Goal: Leave review/rating: Share an evaluation or opinion about a product, service, or content

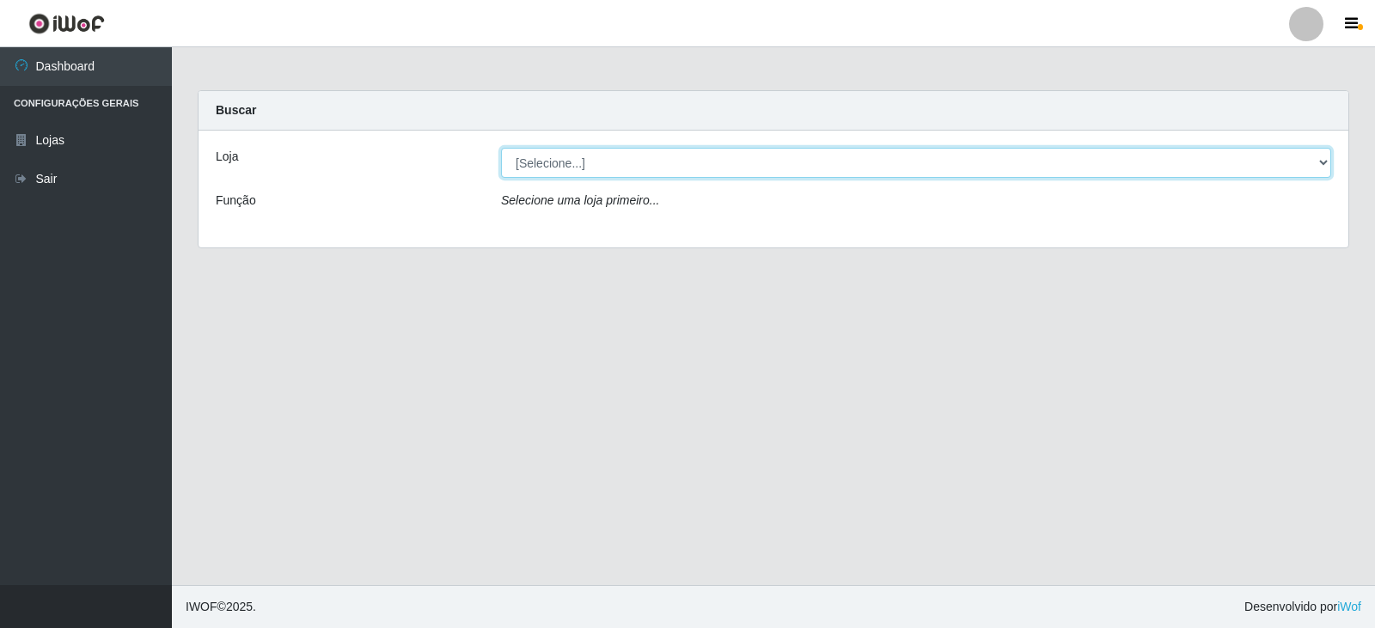
click at [1320, 159] on select "[Selecione...] SuperFácil Atacado - [GEOGRAPHIC_DATA]" at bounding box center [916, 163] width 830 height 30
select select "504"
click at [501, 148] on select "[Selecione...] SuperFácil Atacado - [GEOGRAPHIC_DATA]" at bounding box center [916, 163] width 830 height 30
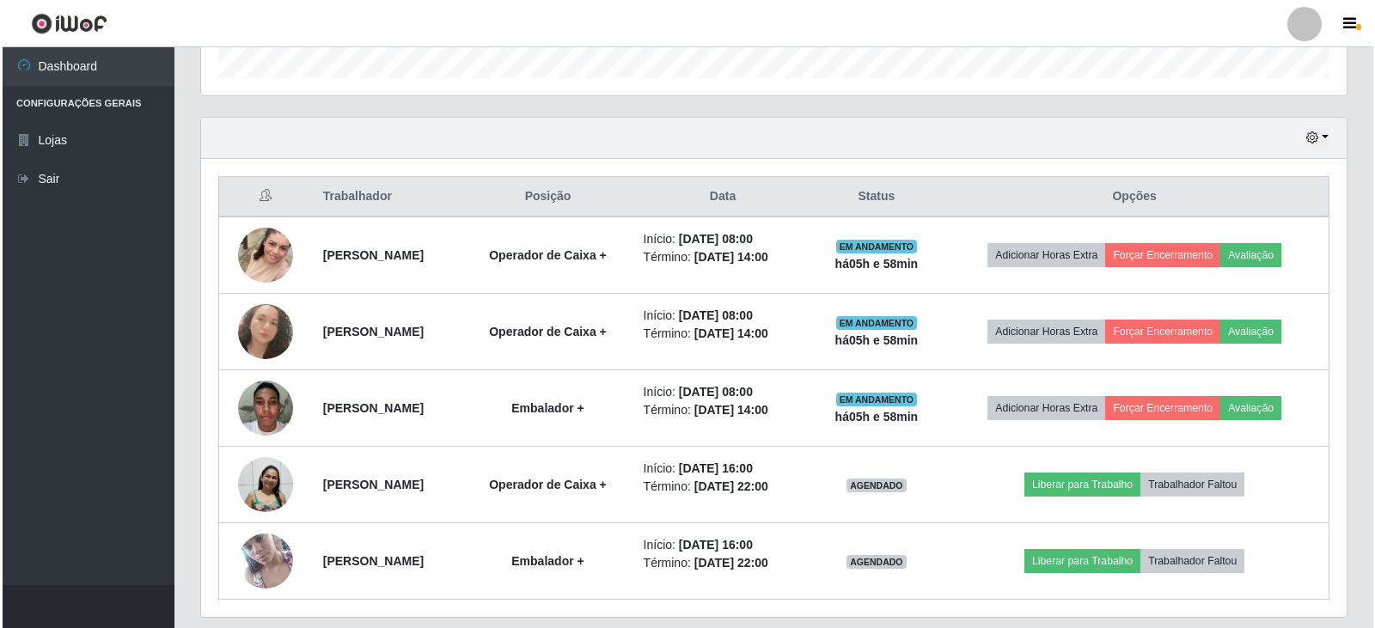
scroll to position [542, 0]
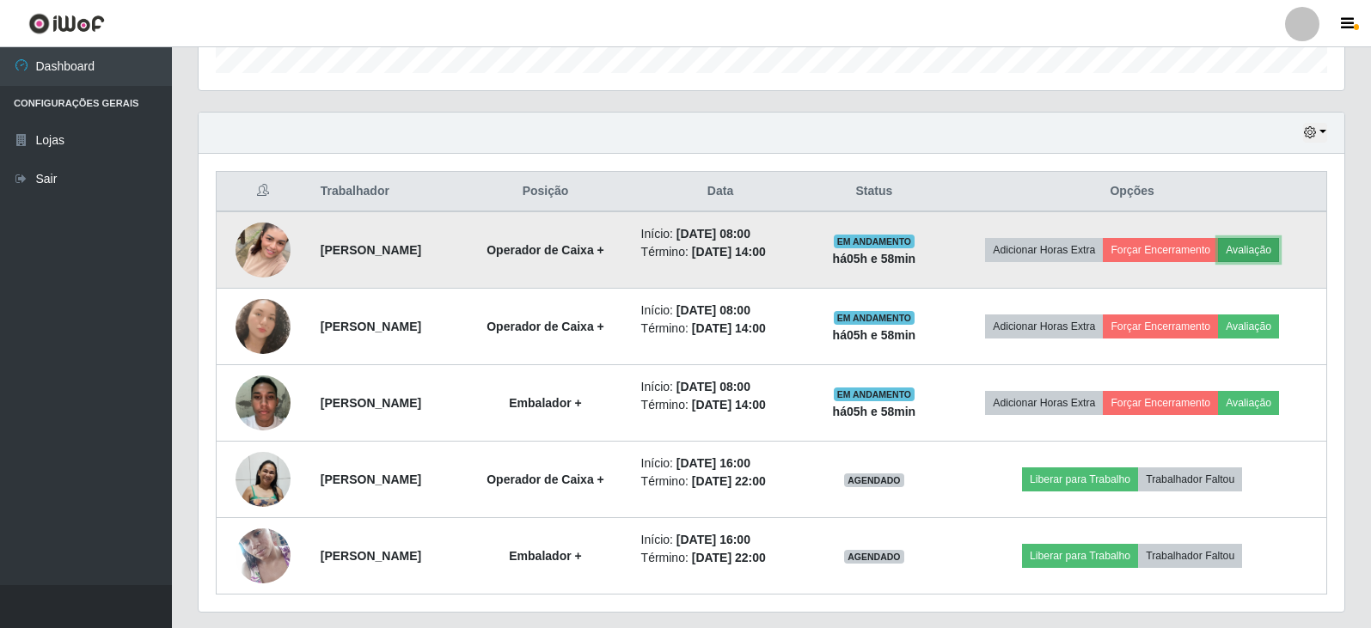
click at [1271, 250] on button "Avaliação" at bounding box center [1248, 250] width 61 height 24
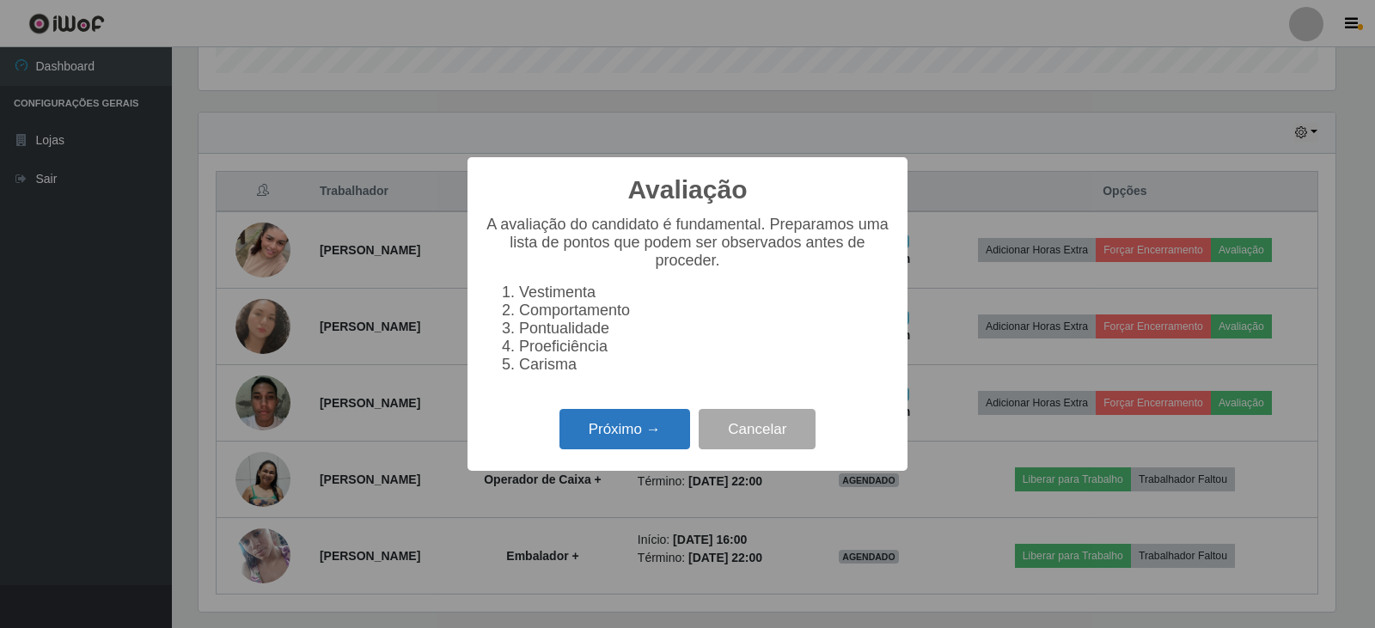
click at [622, 433] on button "Próximo →" at bounding box center [625, 429] width 131 height 40
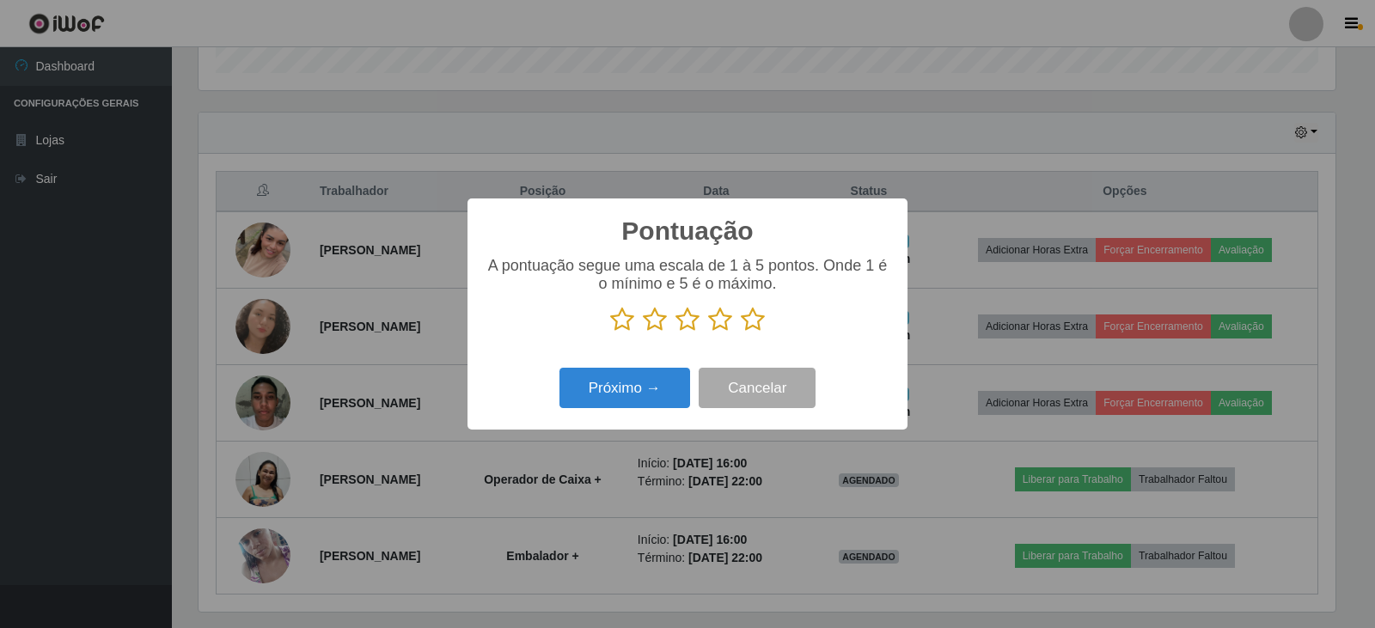
scroll to position [859274, 858493]
click at [755, 326] on icon at bounding box center [753, 320] width 24 height 26
click at [741, 333] on input "radio" at bounding box center [741, 333] width 0 height 0
click at [655, 399] on button "Próximo →" at bounding box center [625, 388] width 131 height 40
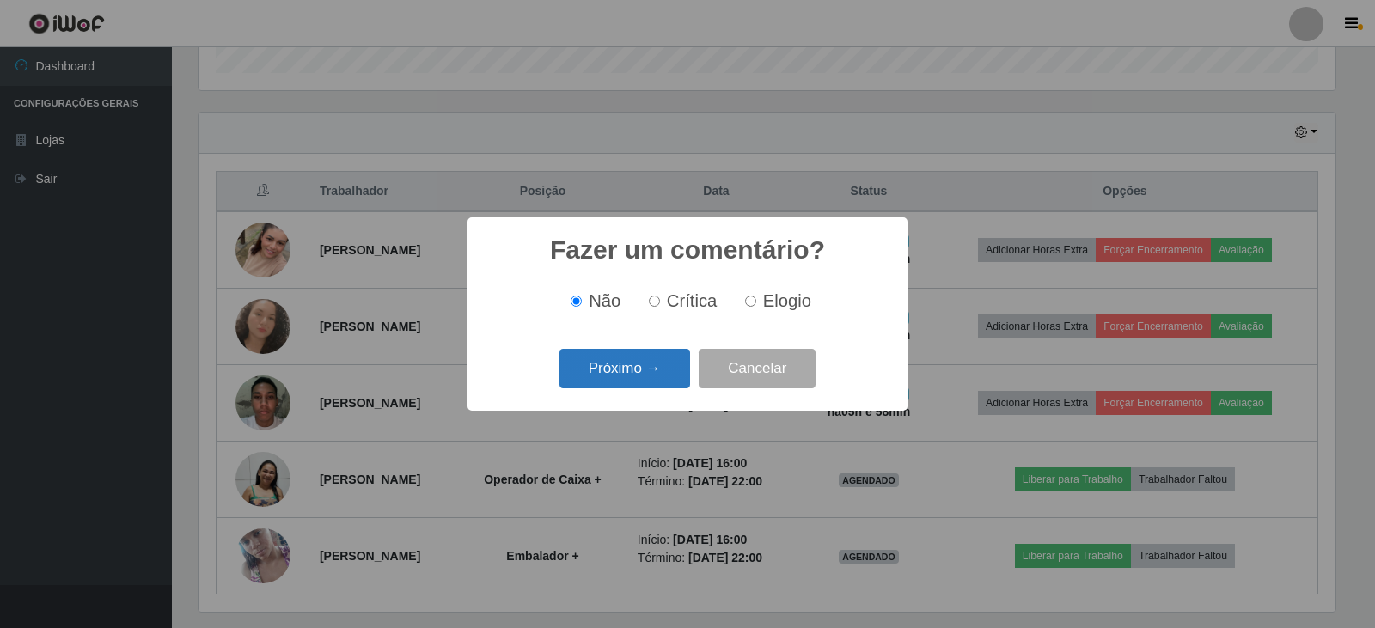
click at [652, 369] on button "Próximo →" at bounding box center [625, 369] width 131 height 40
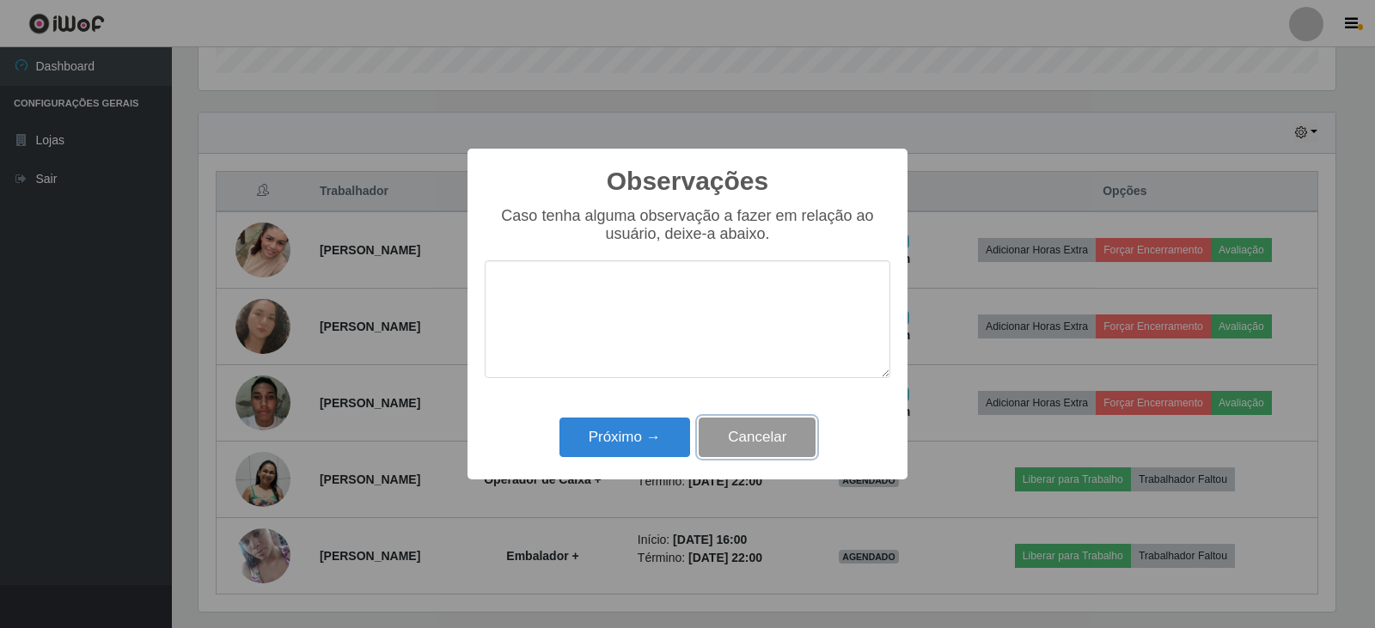
click at [738, 435] on button "Cancelar" at bounding box center [757, 438] width 117 height 40
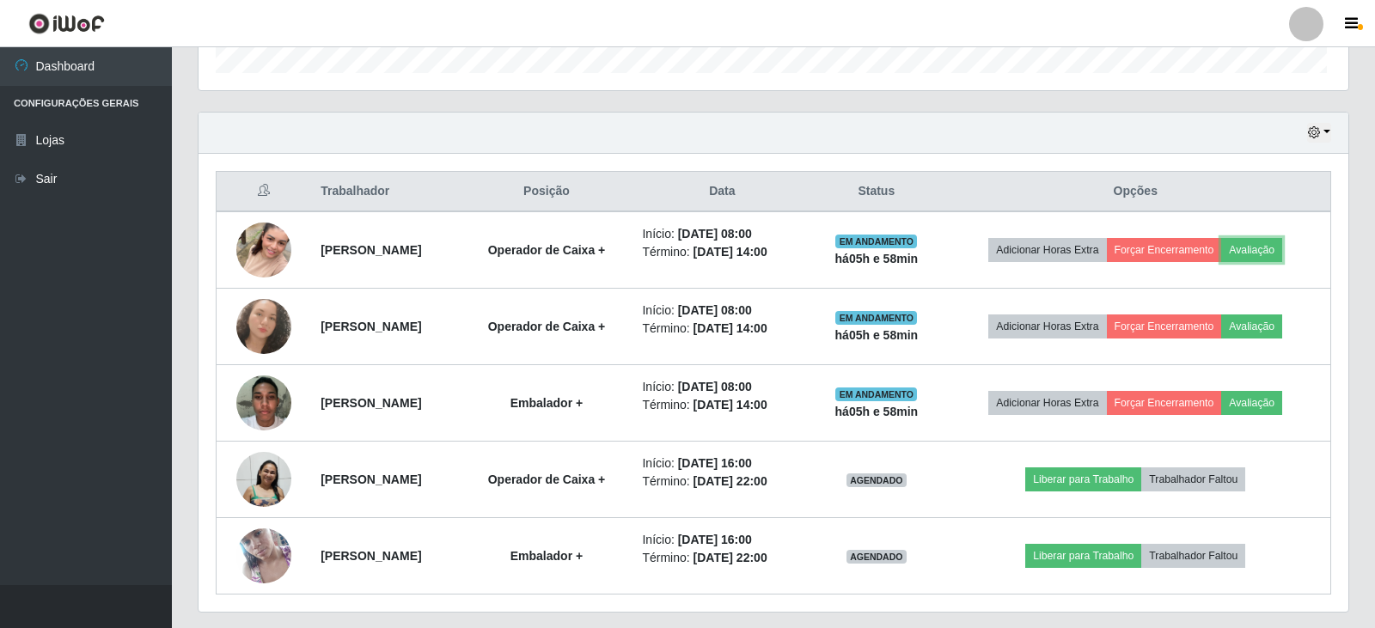
scroll to position [357, 1146]
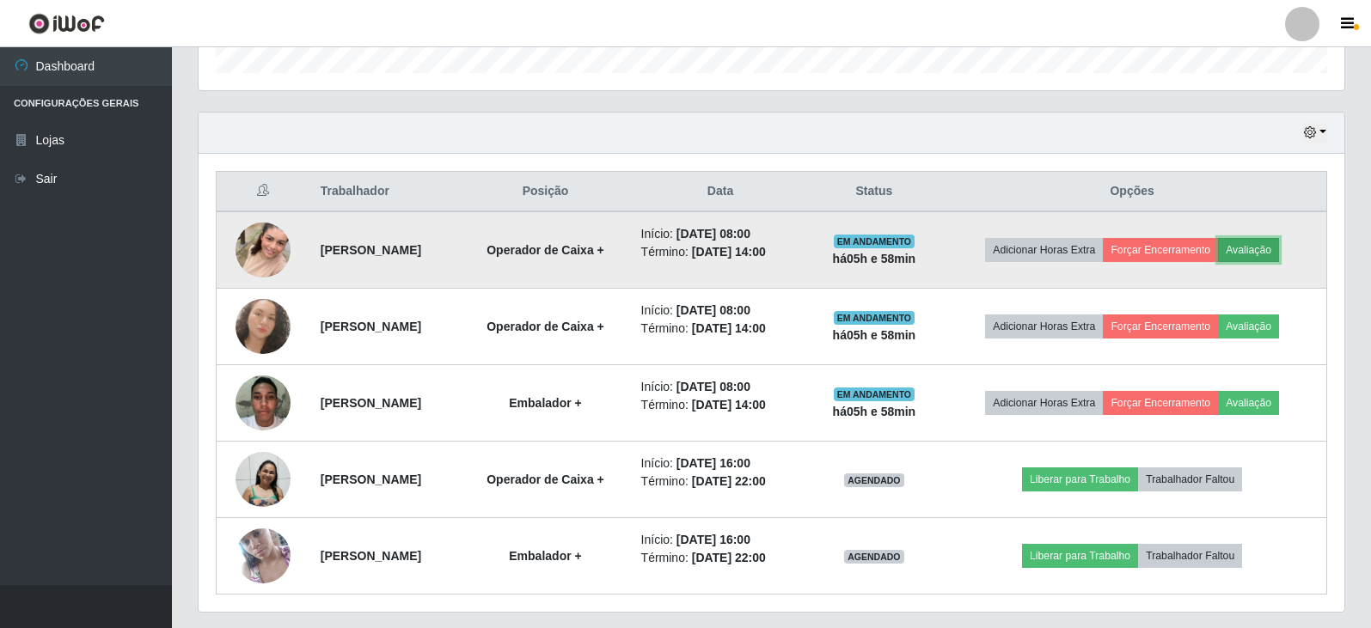
click at [1265, 252] on button "Avaliação" at bounding box center [1248, 250] width 61 height 24
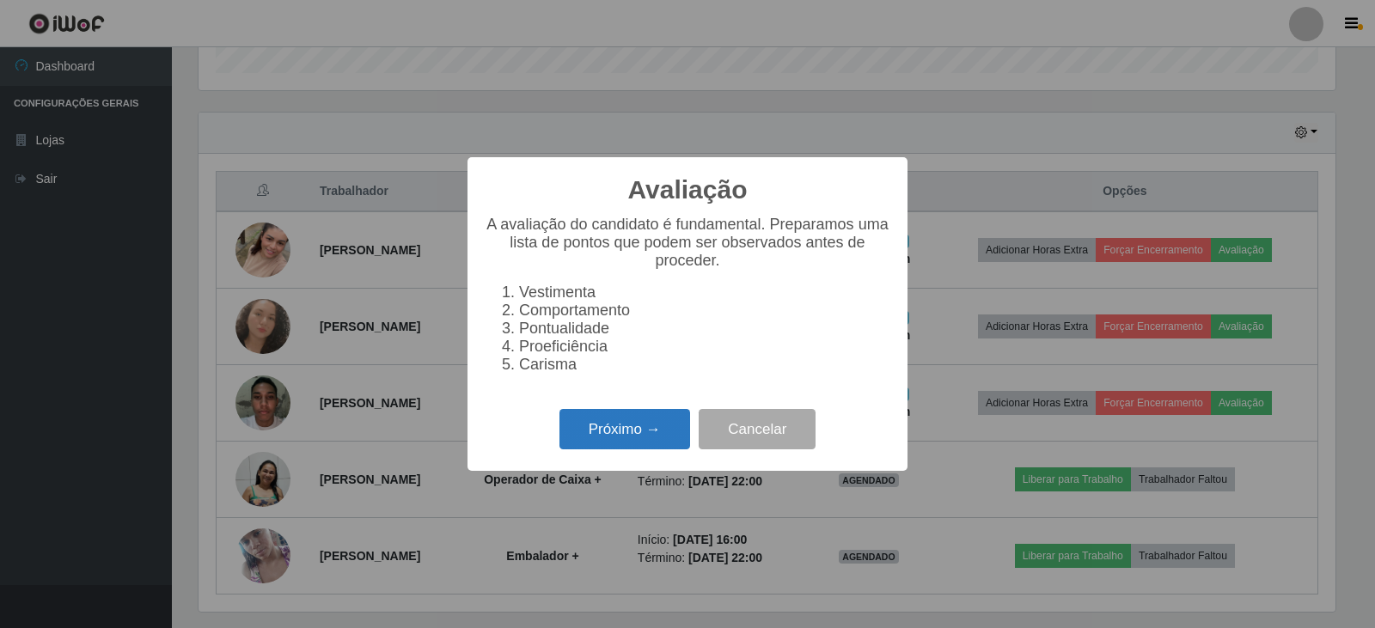
click at [622, 450] on button "Próximo →" at bounding box center [625, 429] width 131 height 40
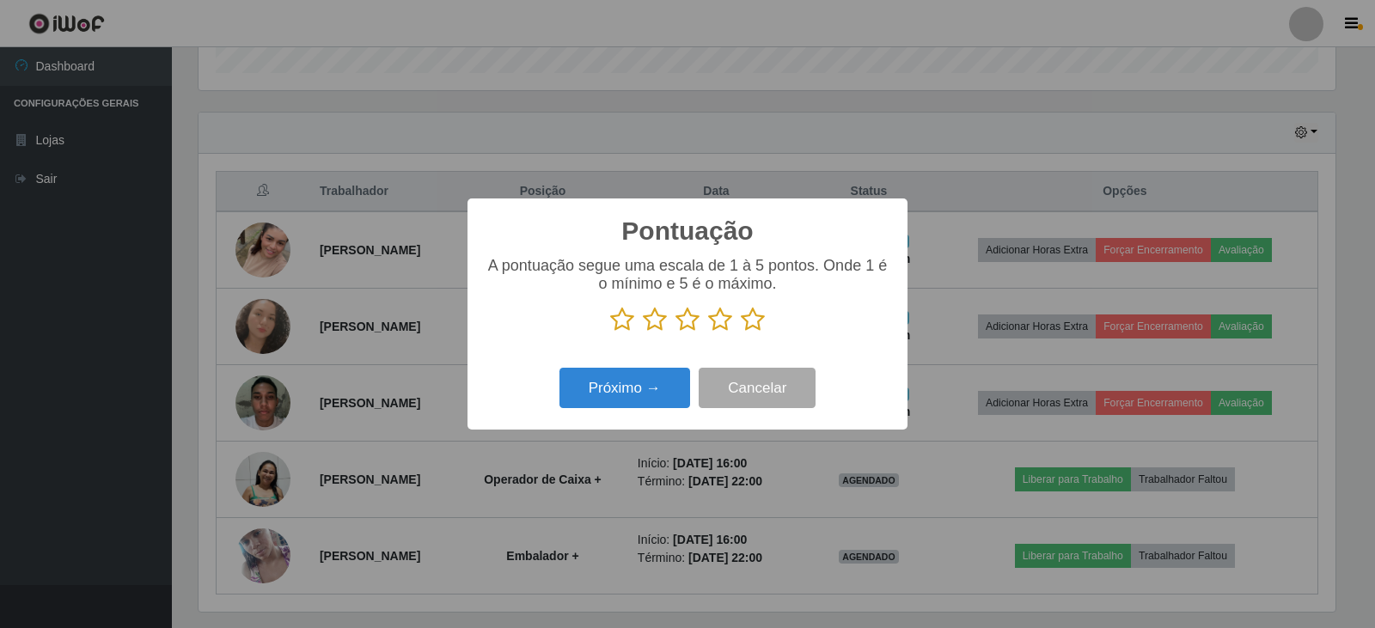
scroll to position [859274, 858493]
click at [638, 381] on button "Próximo →" at bounding box center [625, 388] width 131 height 40
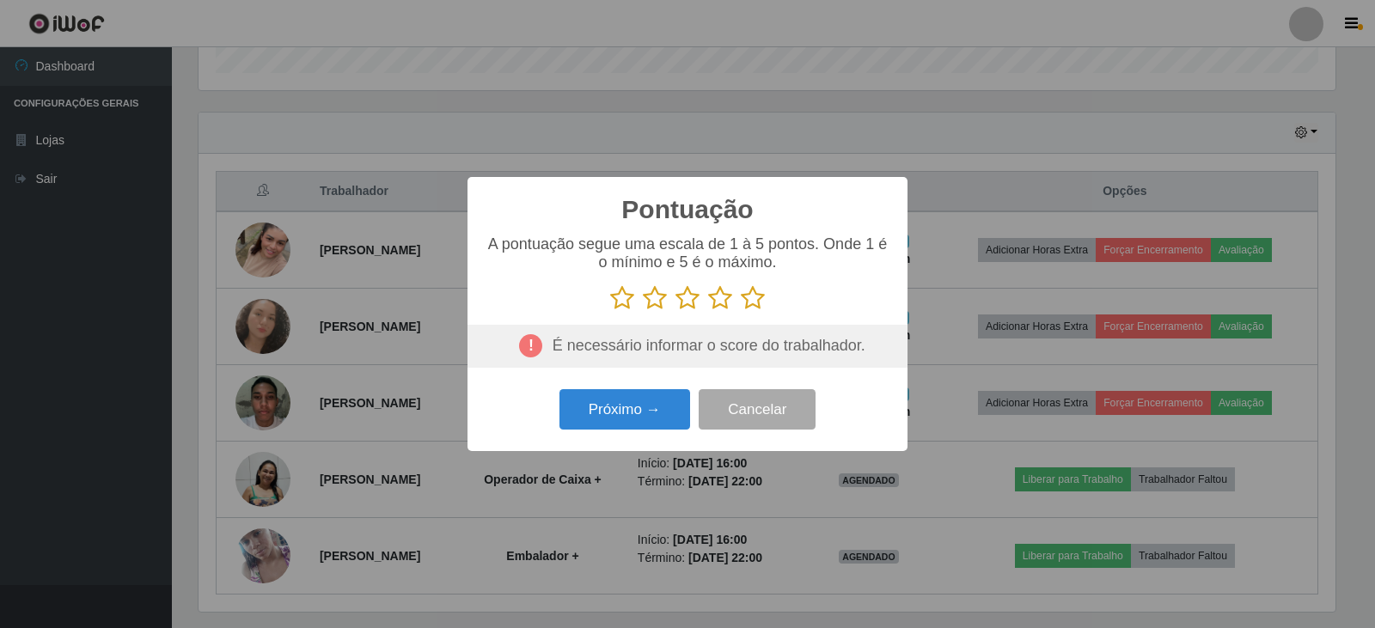
click at [750, 296] on icon at bounding box center [753, 298] width 24 height 26
click at [741, 311] on input "radio" at bounding box center [741, 311] width 0 height 0
click at [633, 424] on button "Próximo →" at bounding box center [625, 409] width 131 height 40
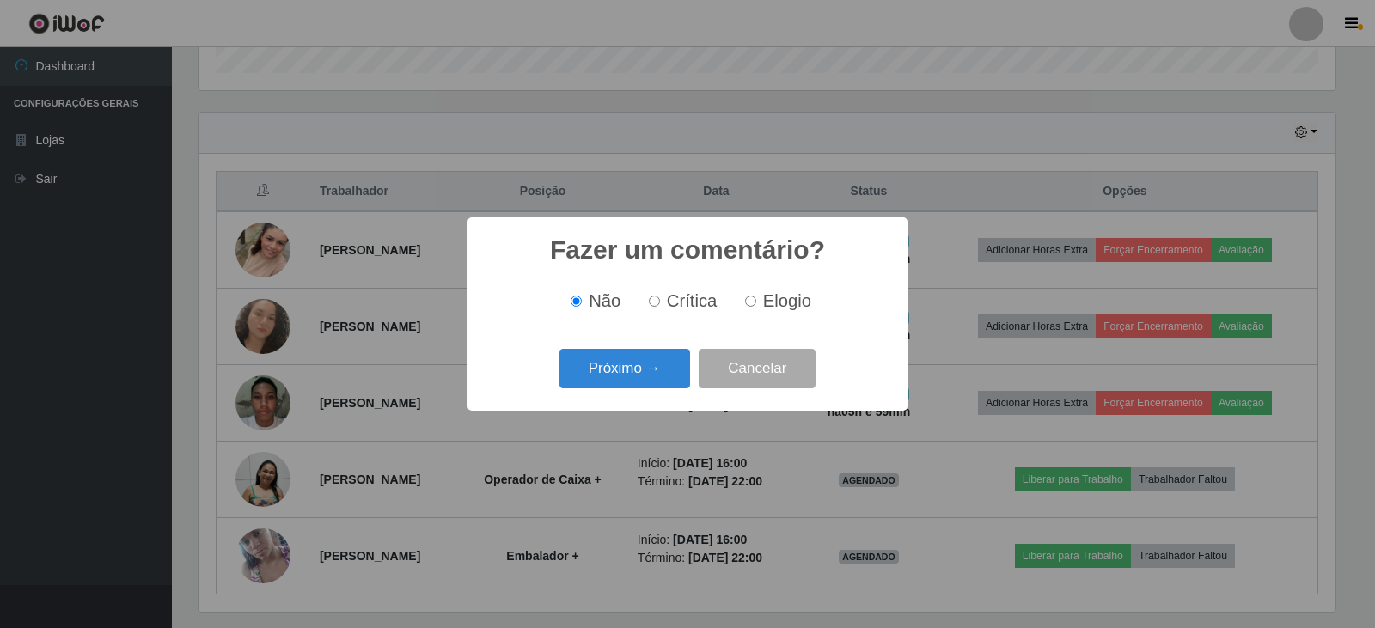
click at [752, 300] on input "Elogio" at bounding box center [750, 301] width 11 height 11
radio input "true"
click at [578, 307] on input "Não" at bounding box center [576, 301] width 11 height 11
radio input "true"
click at [623, 380] on button "Próximo →" at bounding box center [625, 369] width 131 height 40
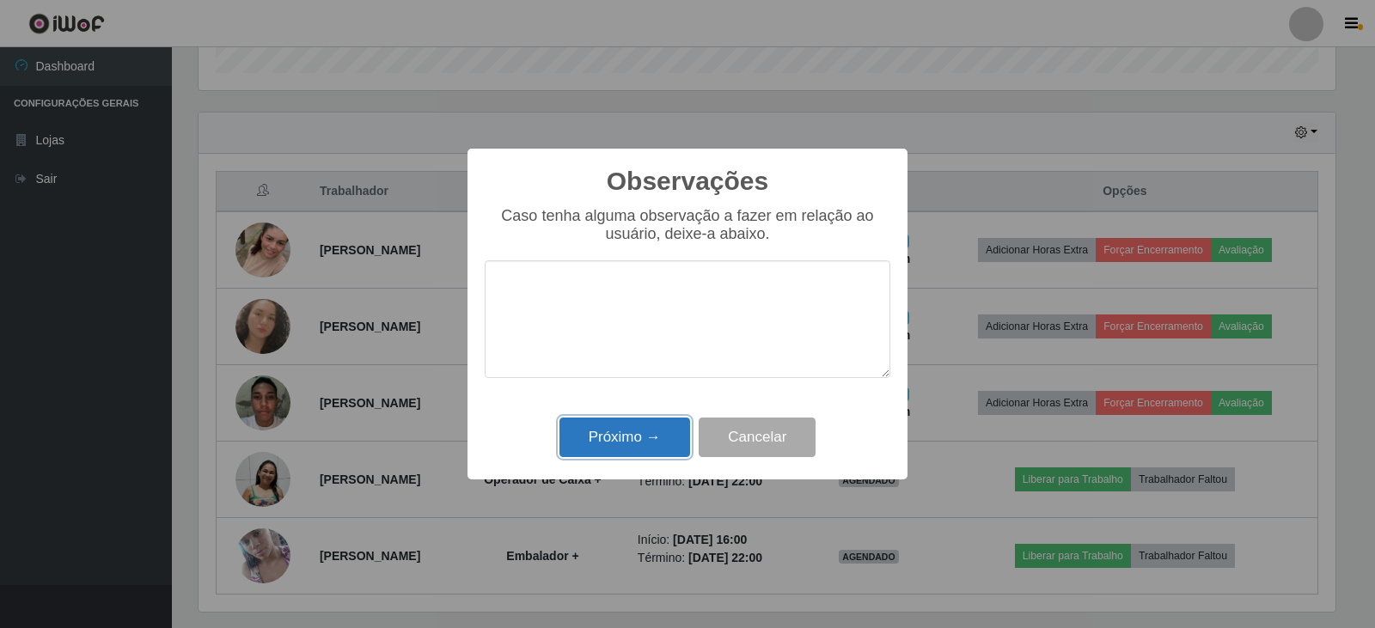
click at [631, 437] on button "Próximo →" at bounding box center [625, 438] width 131 height 40
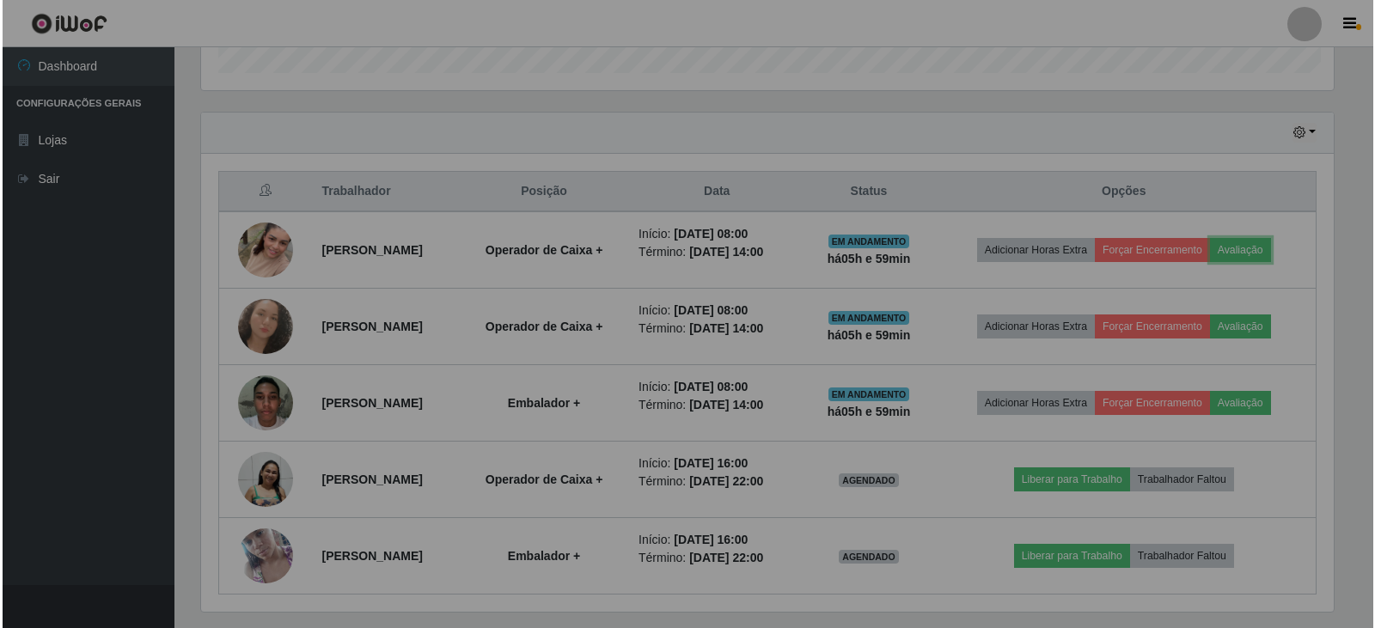
scroll to position [357, 1146]
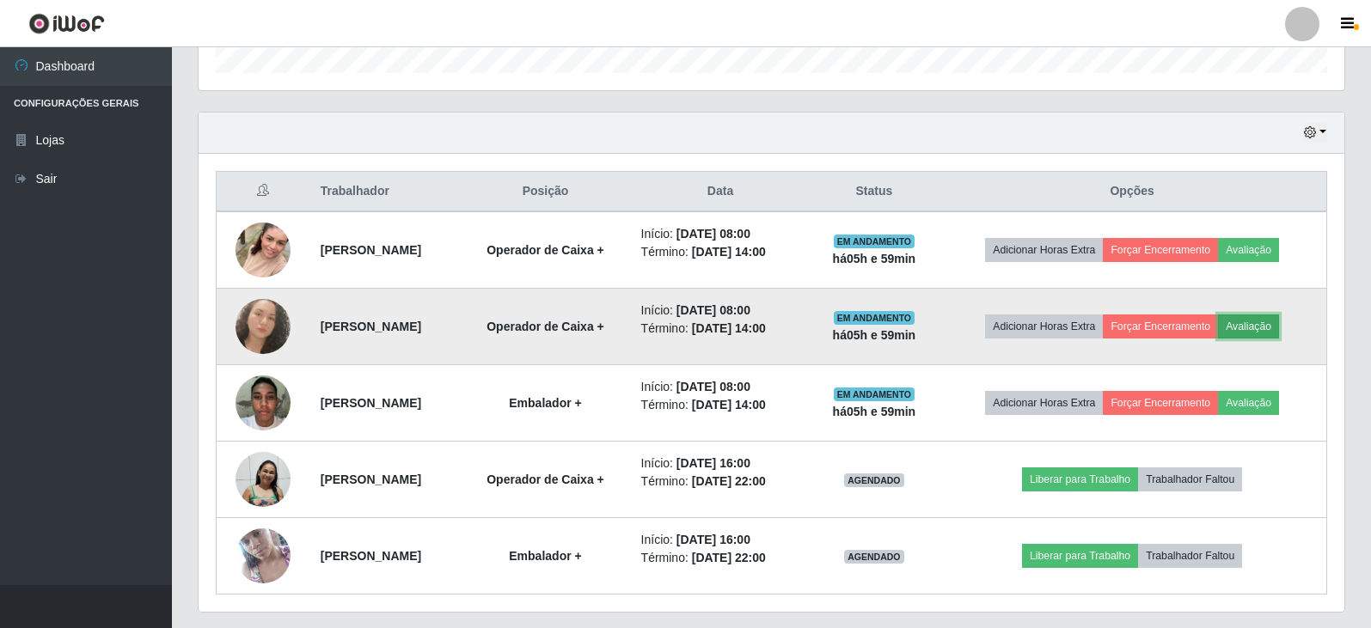
click at [1279, 319] on button "Avaliação" at bounding box center [1248, 327] width 61 height 24
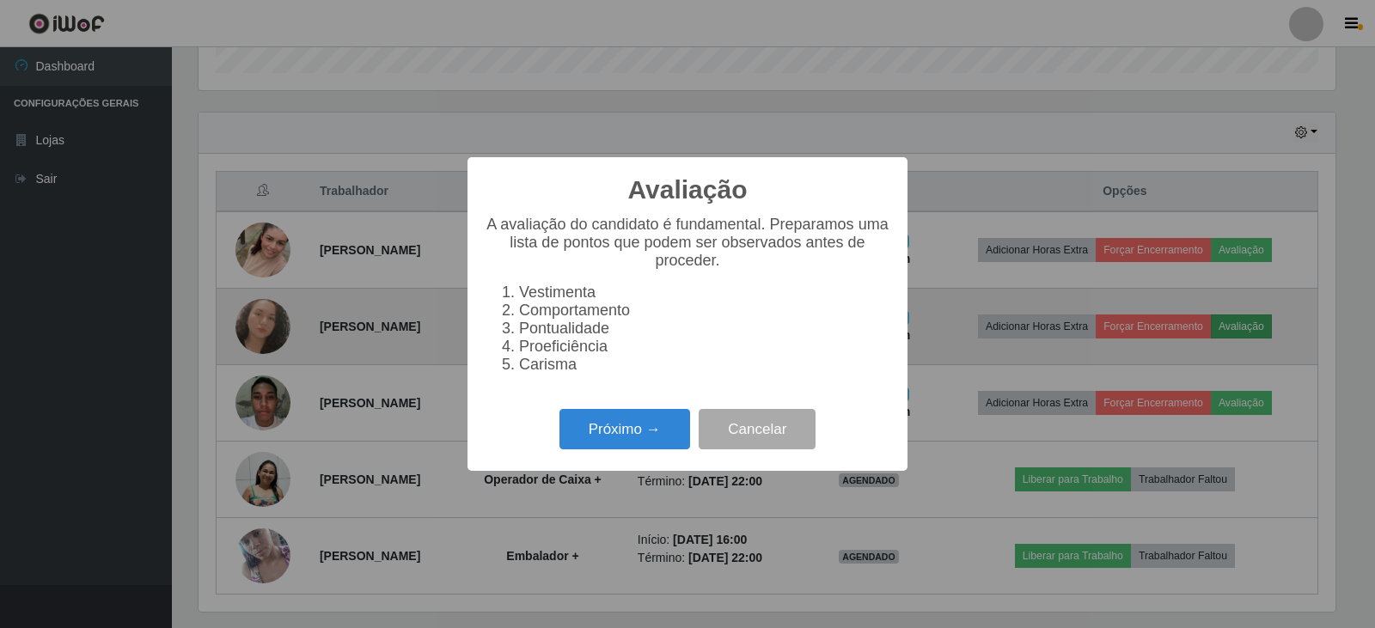
scroll to position [357, 1137]
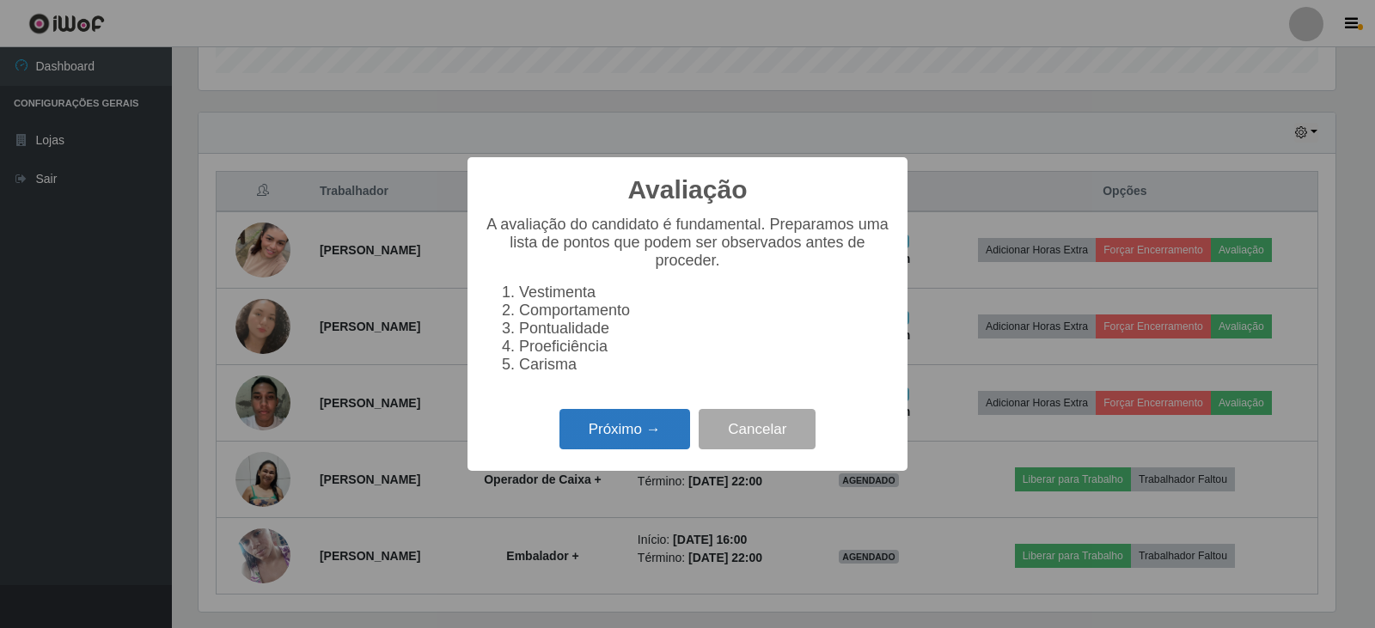
click at [662, 430] on button "Próximo →" at bounding box center [625, 429] width 131 height 40
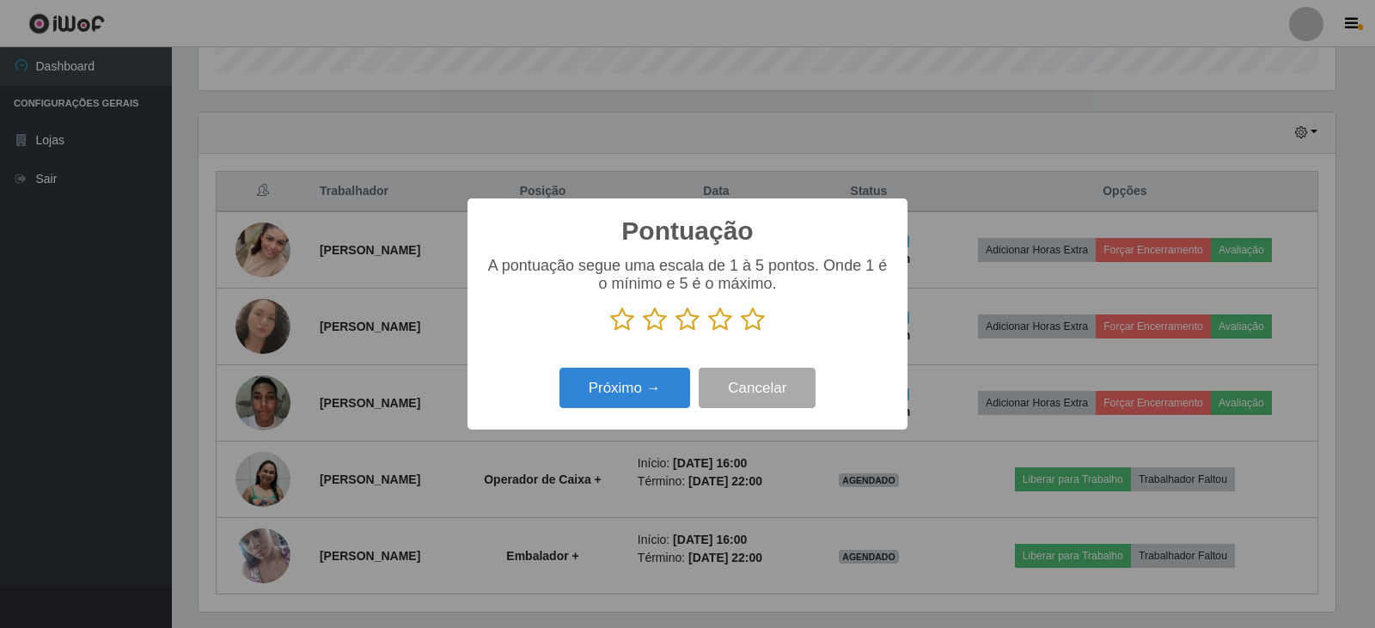
scroll to position [859274, 858493]
click at [750, 323] on icon at bounding box center [753, 320] width 24 height 26
click at [741, 333] on input "radio" at bounding box center [741, 333] width 0 height 0
click at [630, 376] on button "Próximo →" at bounding box center [625, 388] width 131 height 40
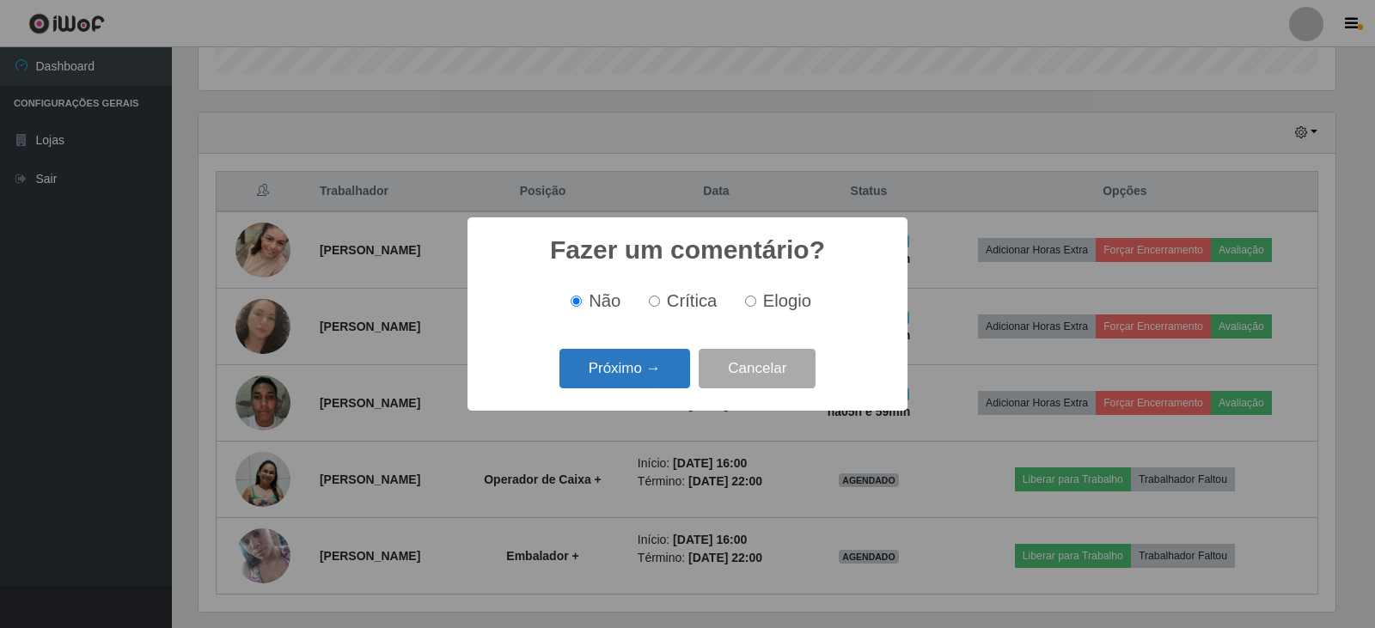
click at [648, 369] on button "Próximo →" at bounding box center [625, 369] width 131 height 40
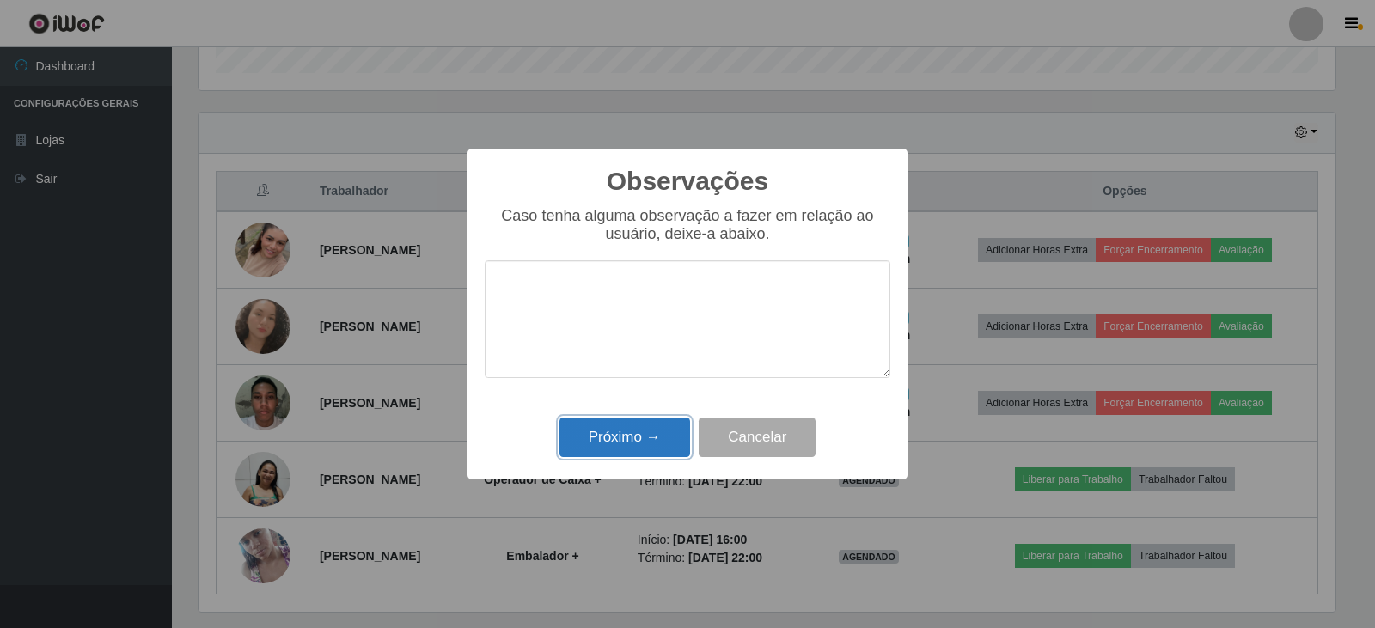
click at [661, 432] on button "Próximo →" at bounding box center [625, 438] width 131 height 40
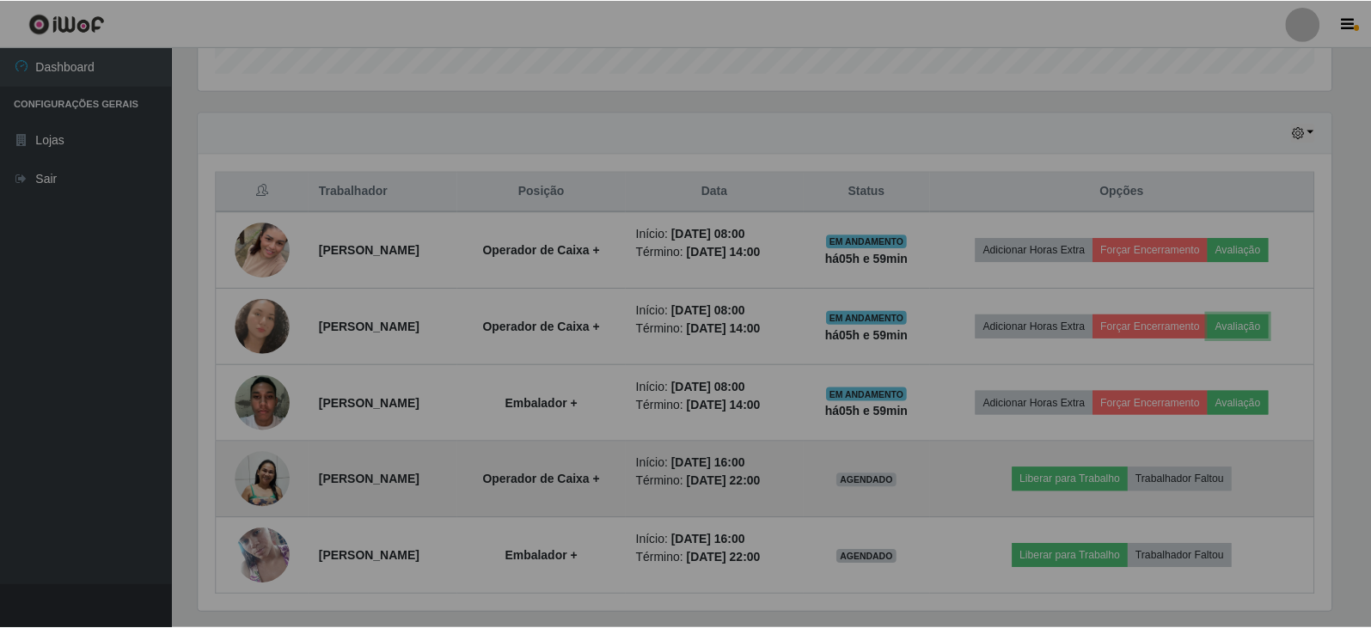
scroll to position [357, 1146]
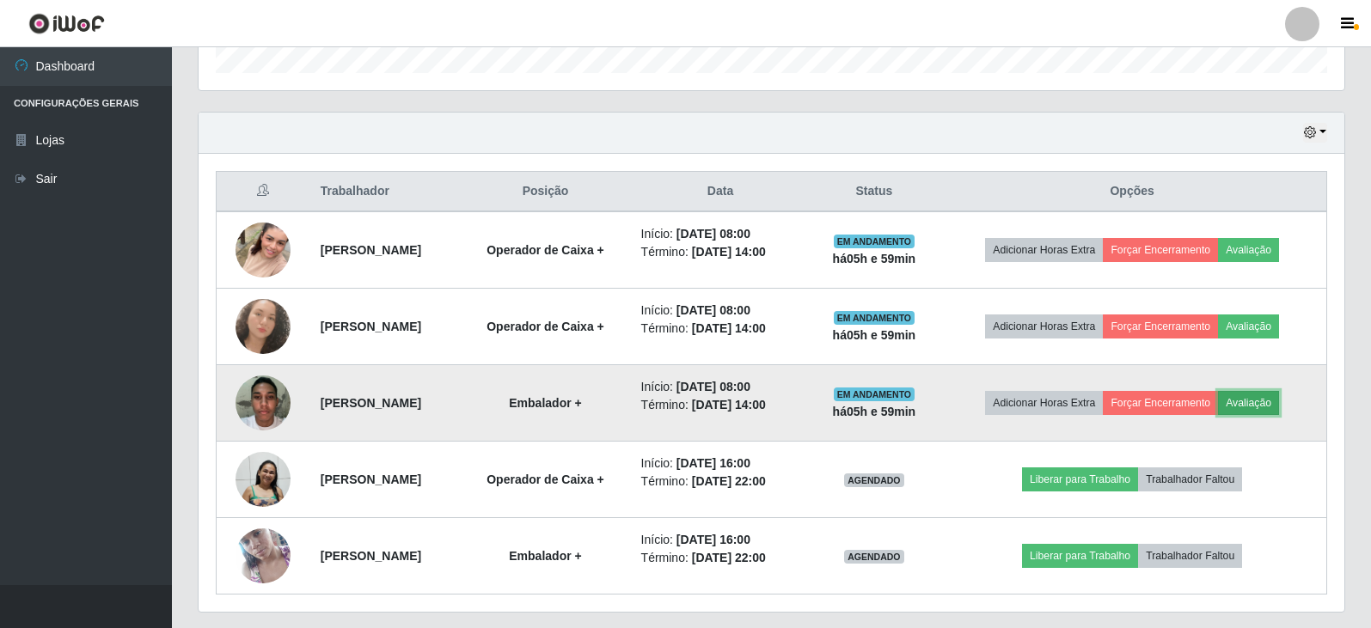
click at [1254, 402] on button "Avaliação" at bounding box center [1248, 403] width 61 height 24
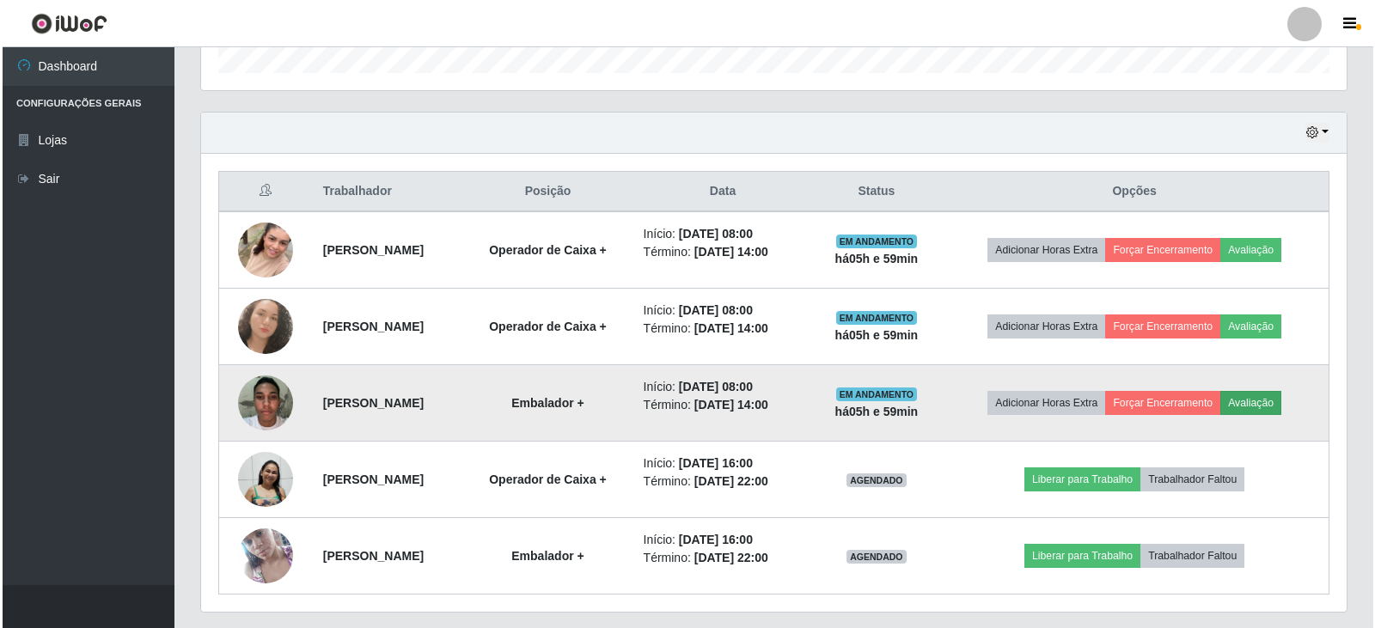
scroll to position [357, 1137]
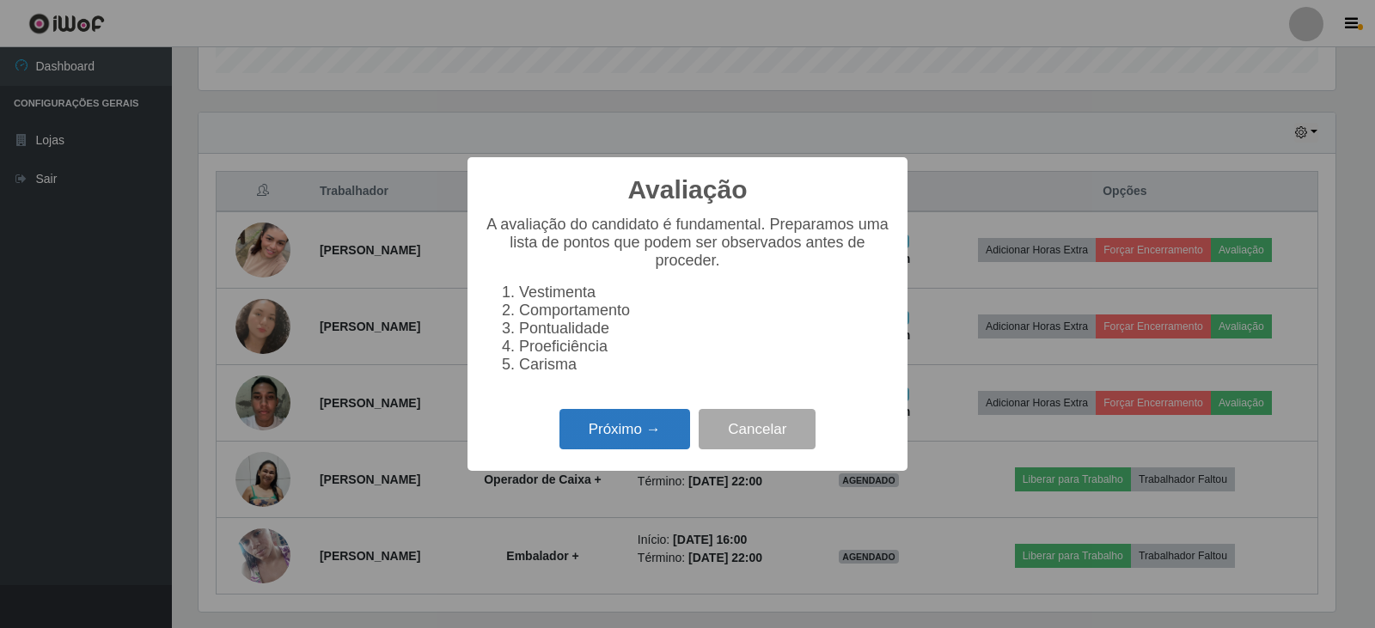
click at [640, 446] on button "Próximo →" at bounding box center [625, 429] width 131 height 40
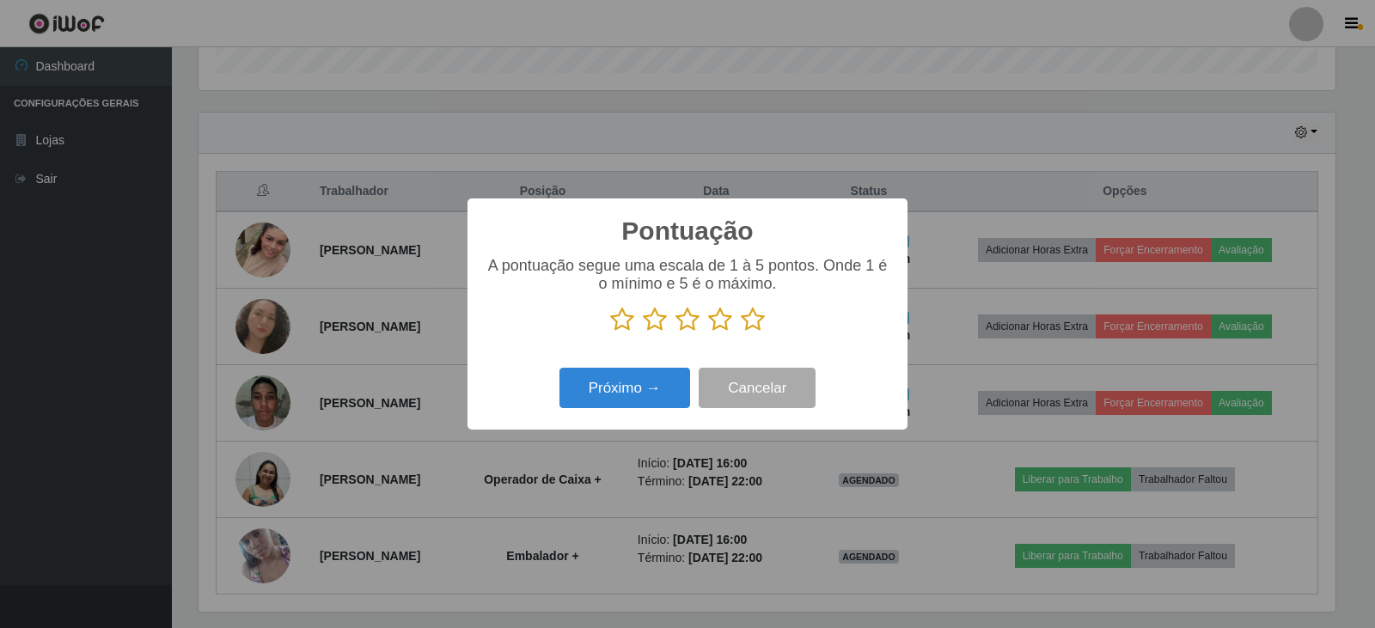
click at [750, 321] on icon at bounding box center [753, 320] width 24 height 26
click at [741, 333] on input "radio" at bounding box center [741, 333] width 0 height 0
click at [652, 383] on button "Próximo →" at bounding box center [625, 388] width 131 height 40
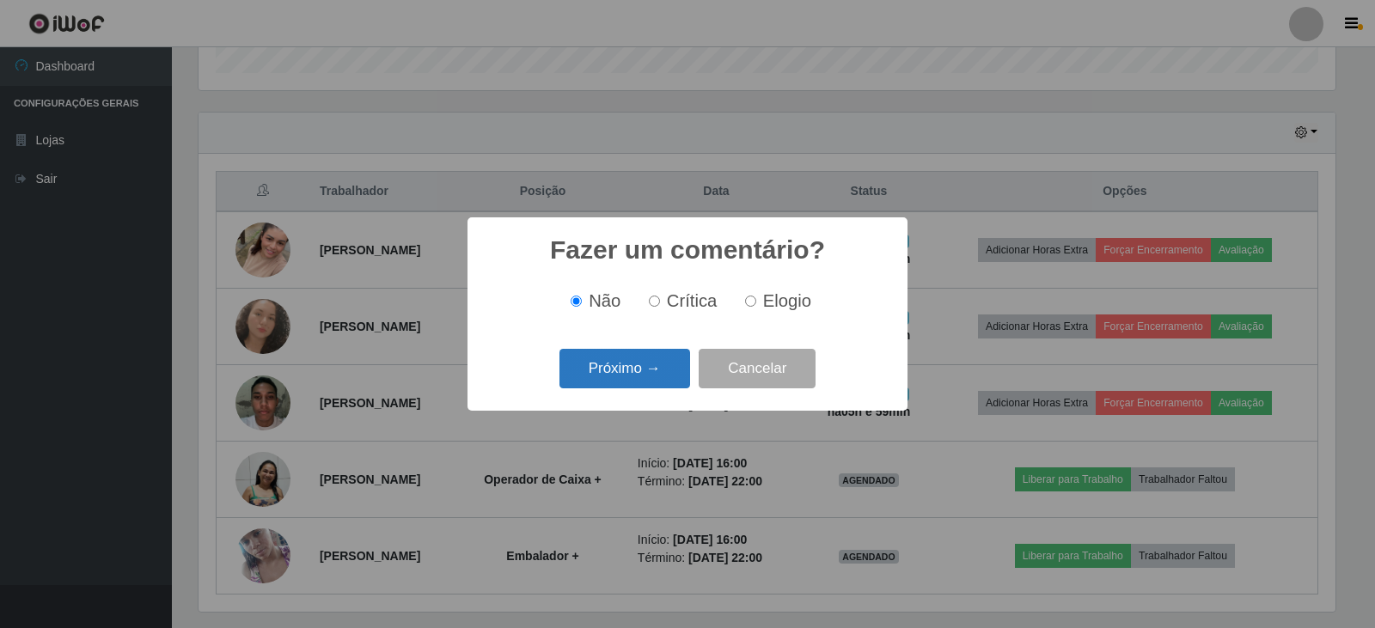
click at [663, 374] on button "Próximo →" at bounding box center [625, 369] width 131 height 40
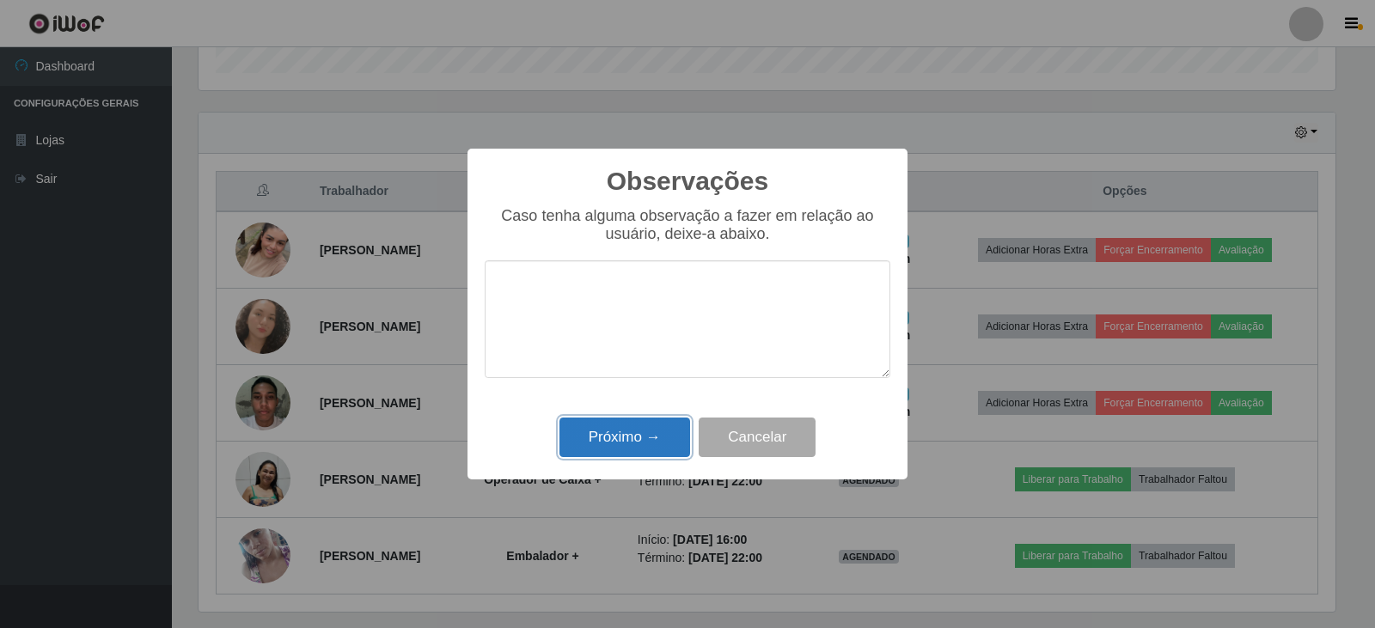
click at [664, 448] on button "Próximo →" at bounding box center [625, 438] width 131 height 40
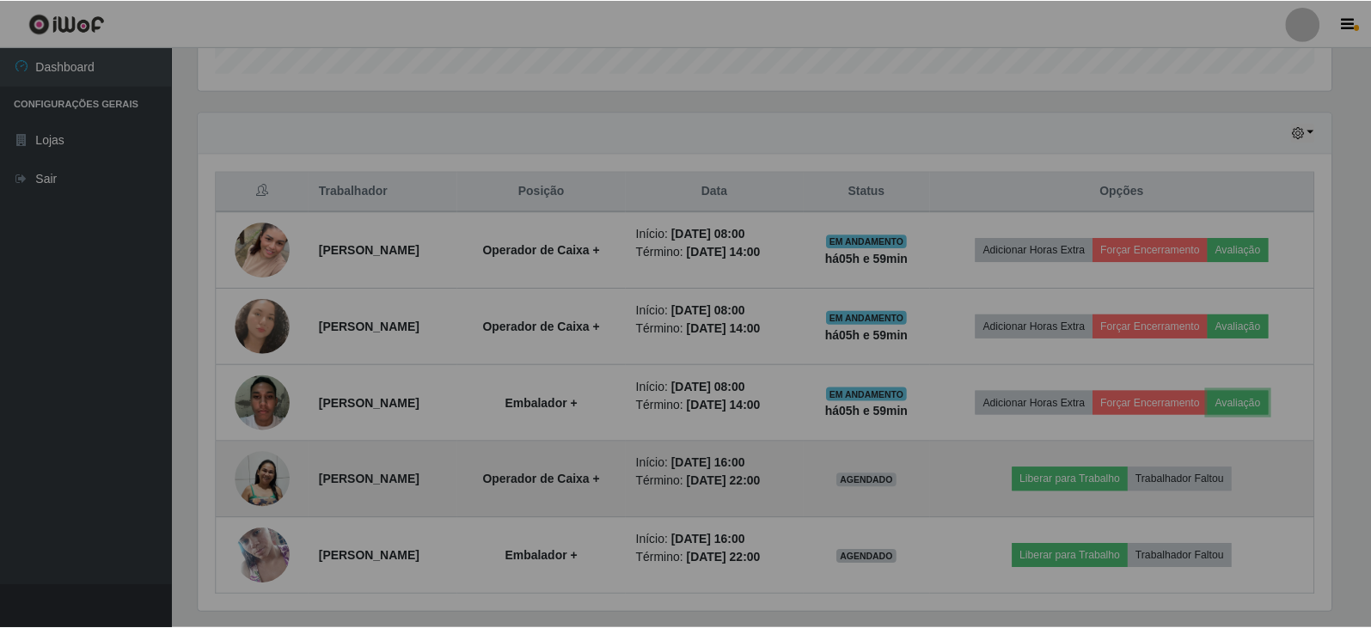
scroll to position [0, 0]
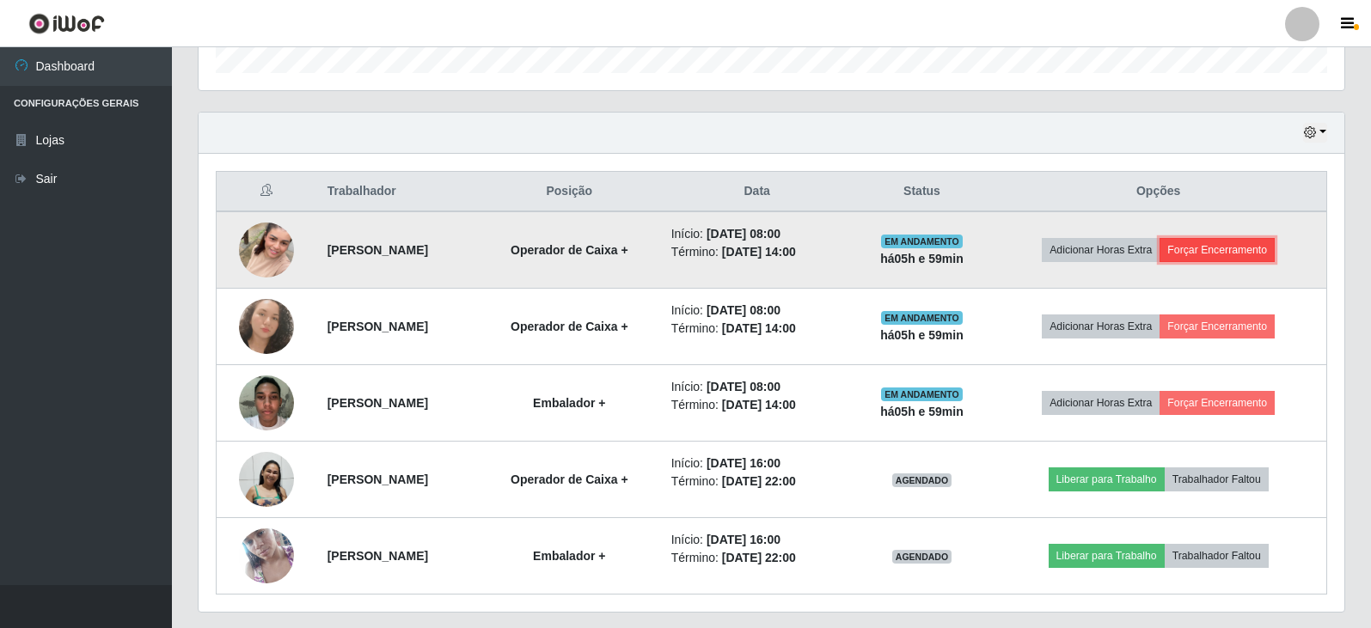
click at [1224, 248] on button "Forçar Encerramento" at bounding box center [1217, 250] width 115 height 24
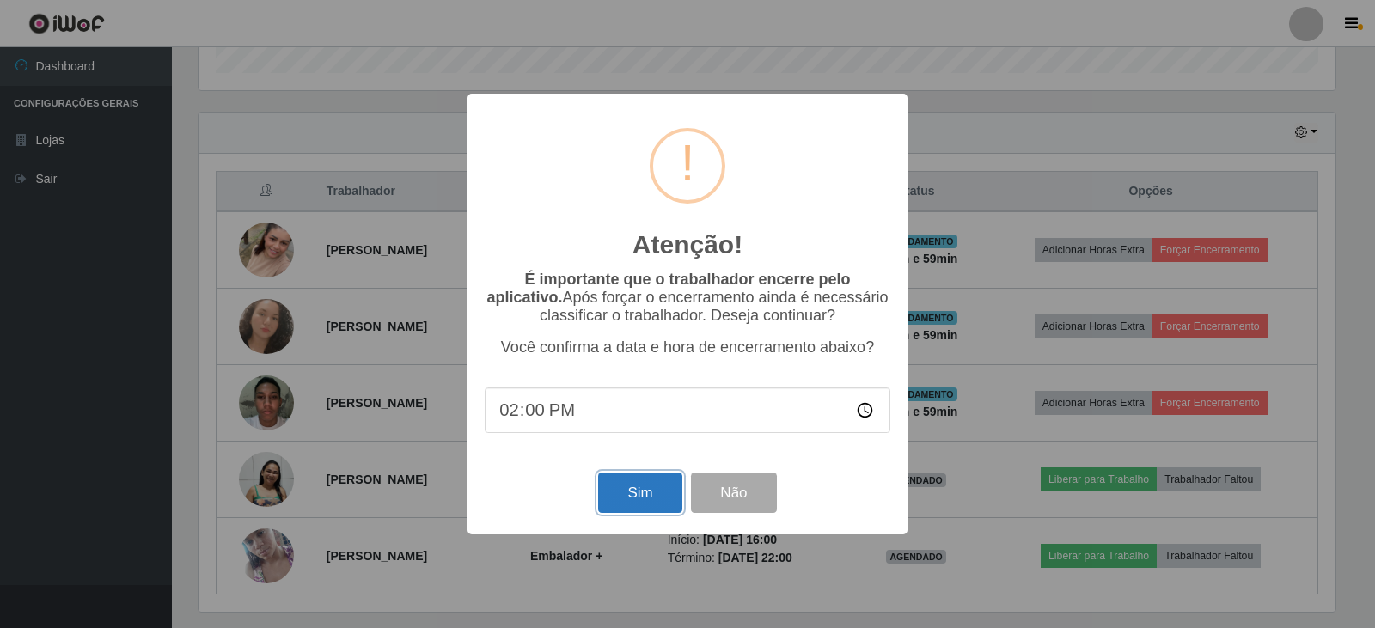
click at [640, 493] on button "Sim" at bounding box center [639, 493] width 83 height 40
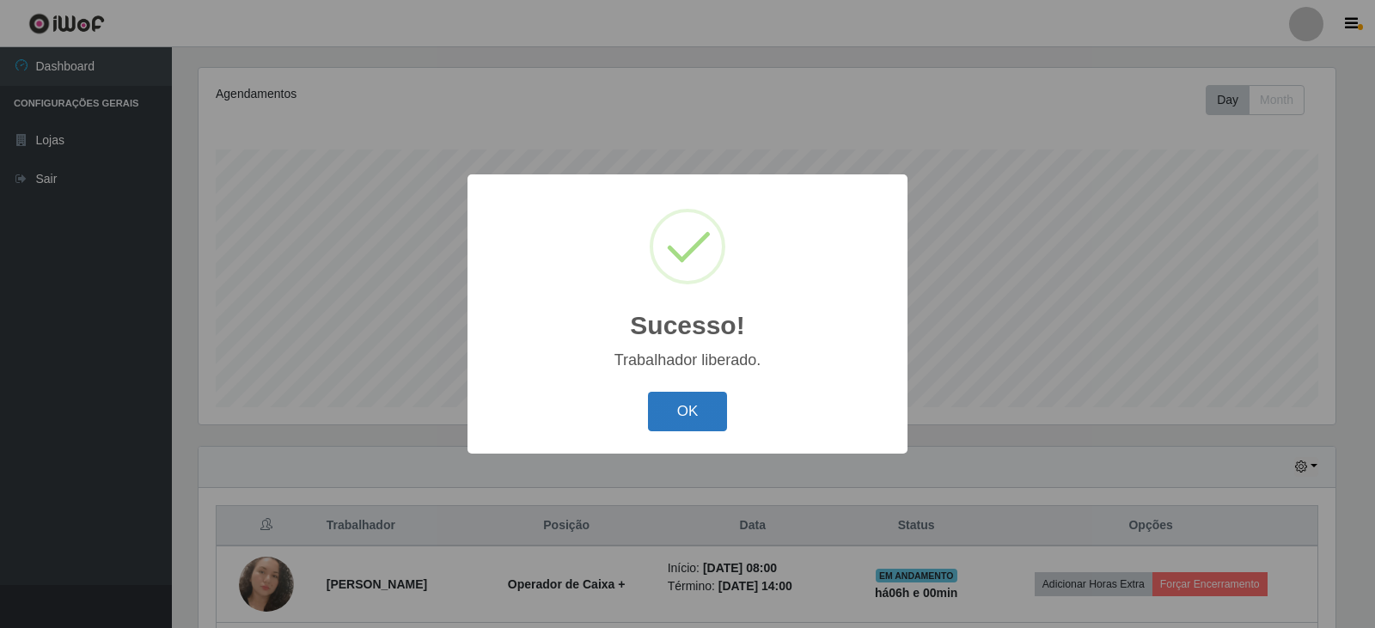
click at [705, 408] on button "OK" at bounding box center [688, 412] width 80 height 40
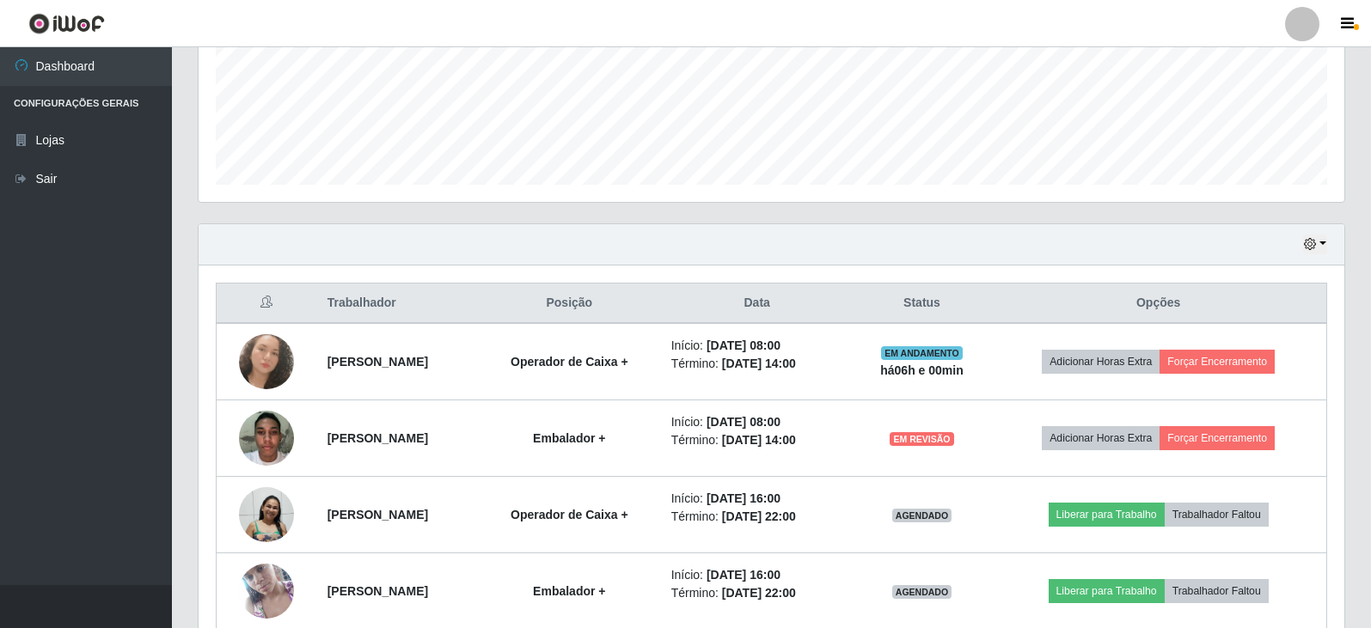
scroll to position [442, 0]
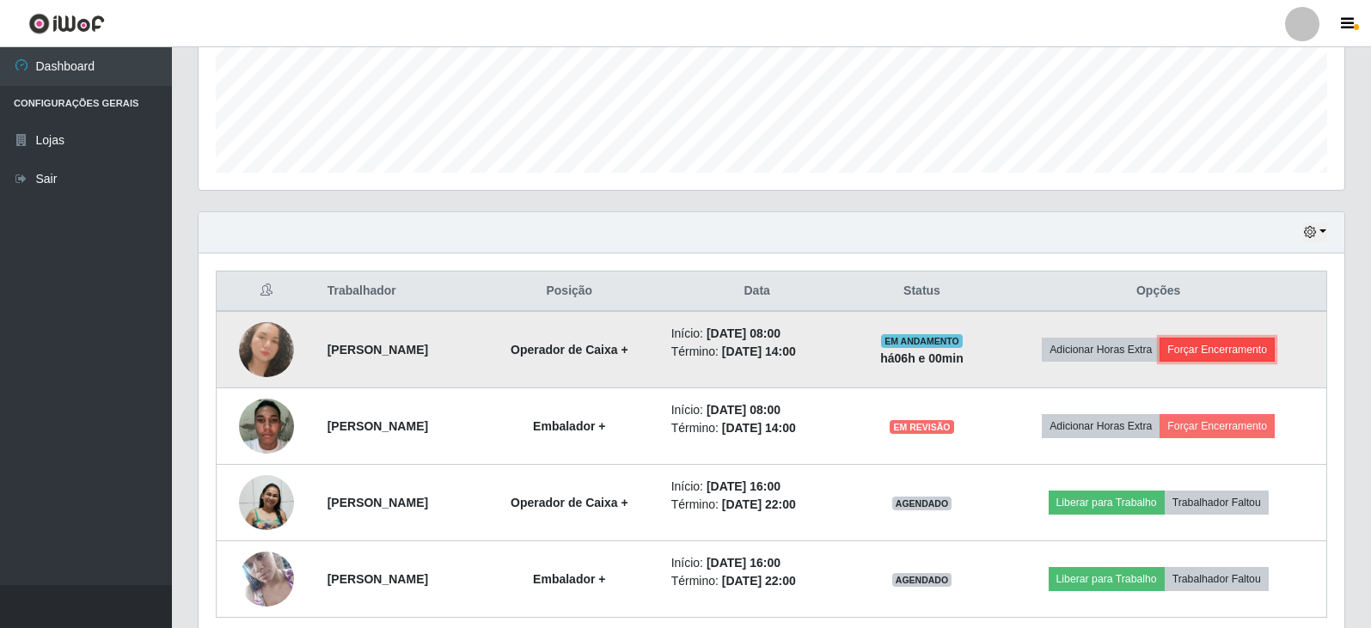
click at [1232, 352] on button "Forçar Encerramento" at bounding box center [1217, 350] width 115 height 24
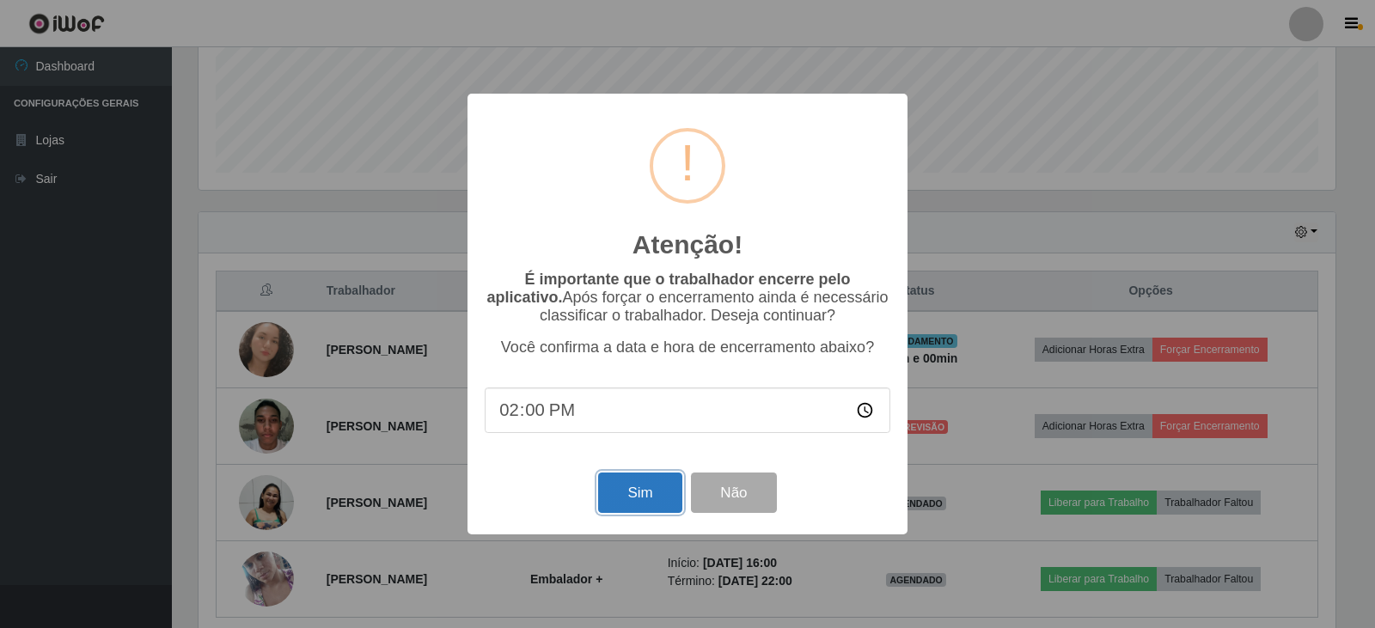
click at [628, 511] on button "Sim" at bounding box center [639, 493] width 83 height 40
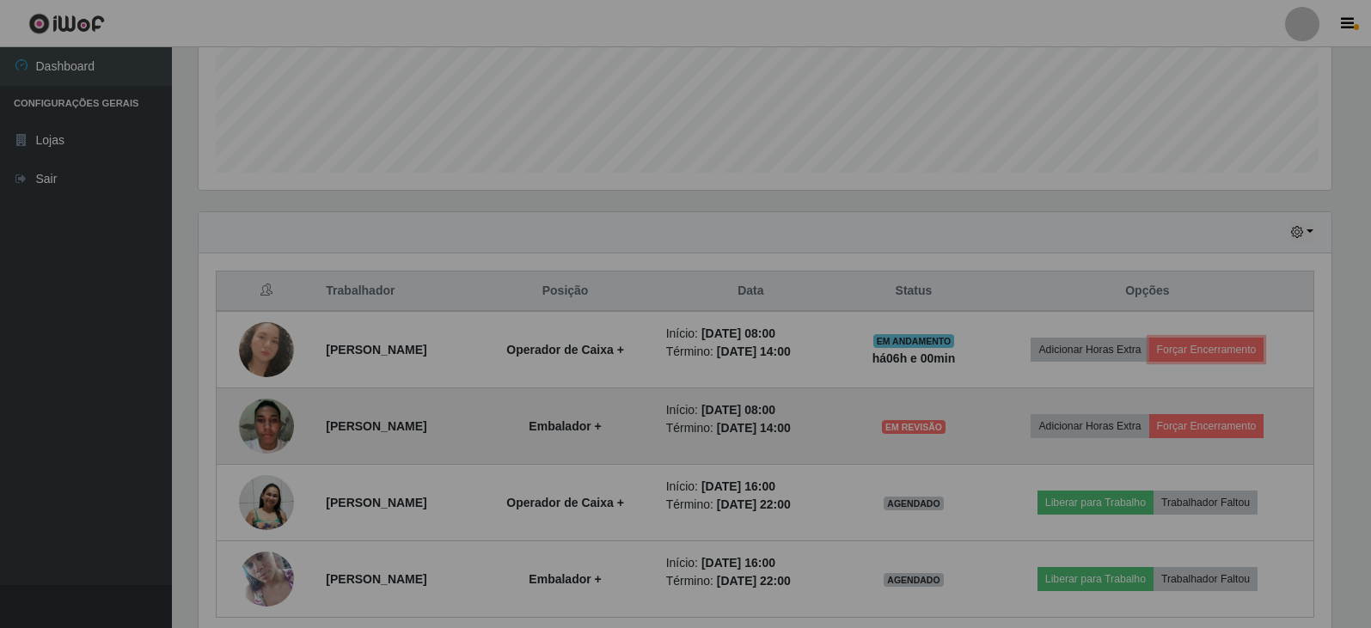
scroll to position [357, 1146]
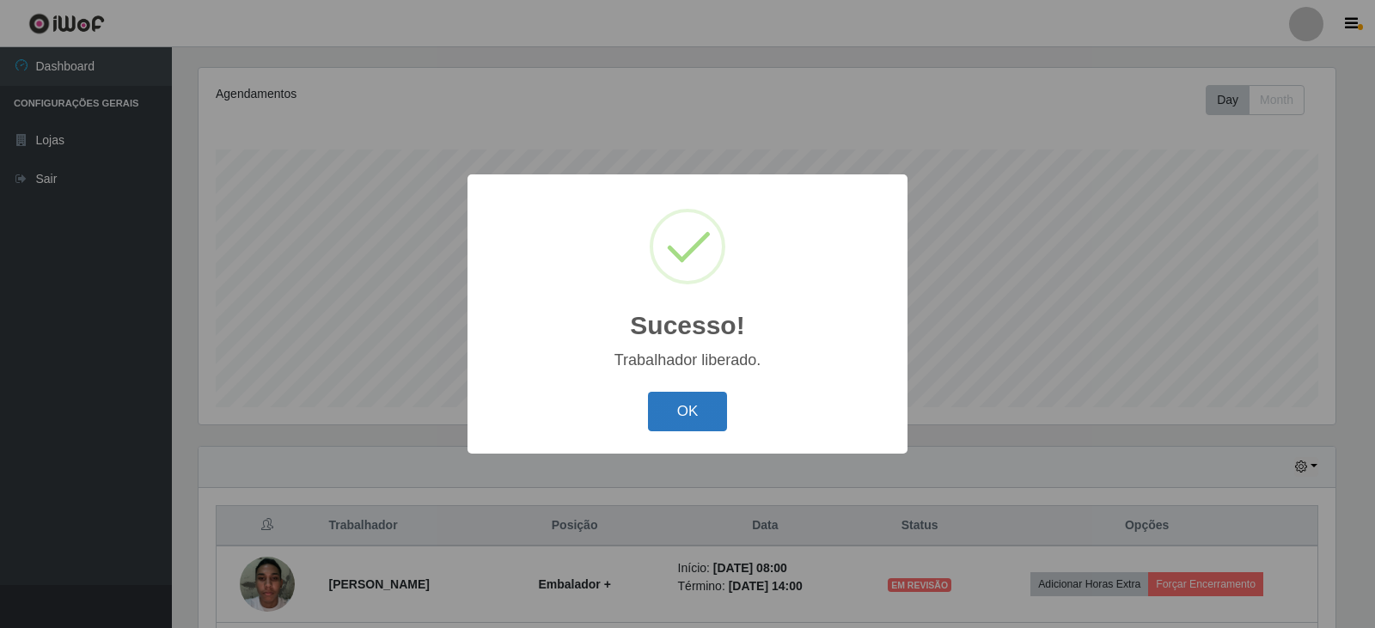
click at [683, 407] on button "OK" at bounding box center [688, 412] width 80 height 40
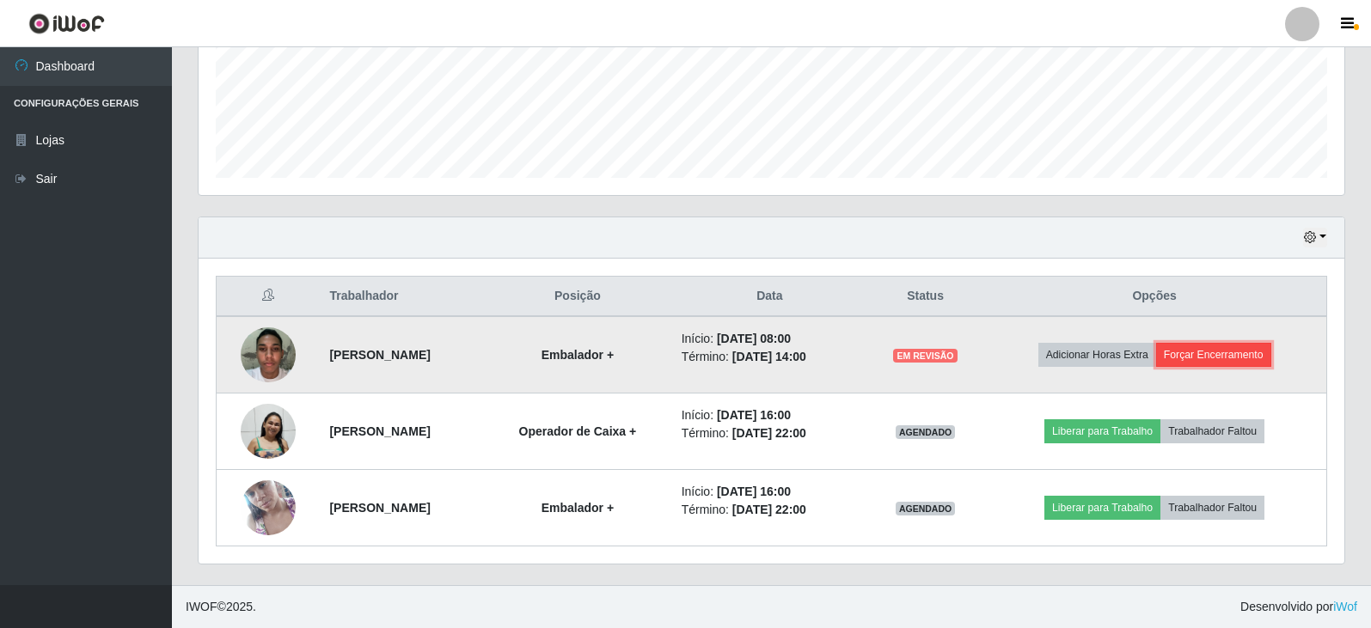
click at [1224, 346] on button "Forçar Encerramento" at bounding box center [1213, 355] width 115 height 24
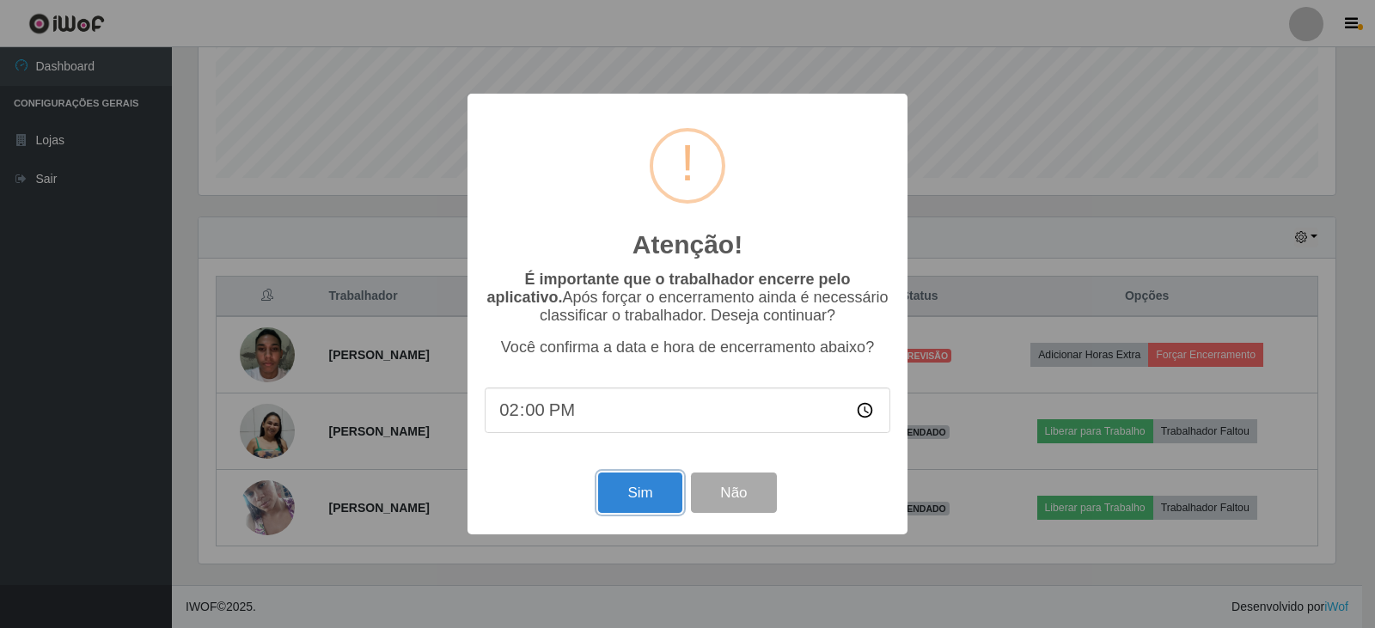
click at [630, 487] on button "Sim" at bounding box center [639, 493] width 83 height 40
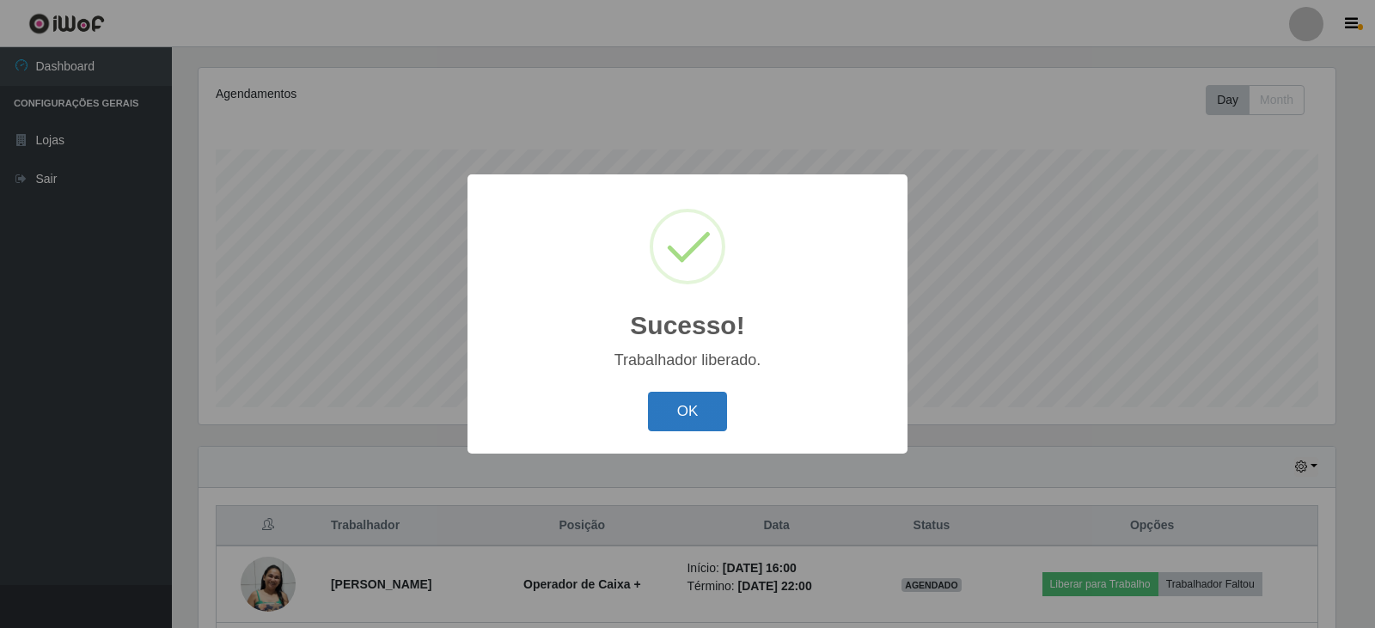
click at [678, 412] on button "OK" at bounding box center [688, 412] width 80 height 40
